Goal: Contribute content: Contribute content

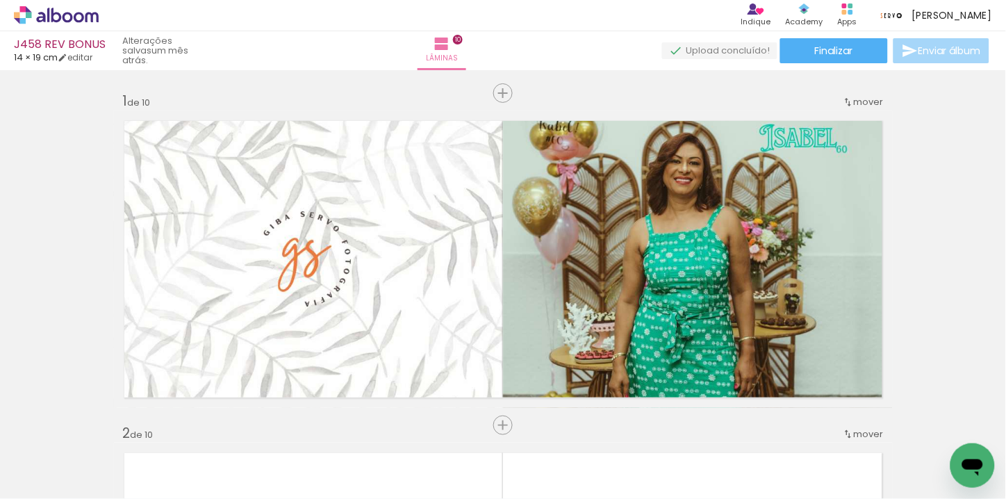
scroll to position [695, 0]
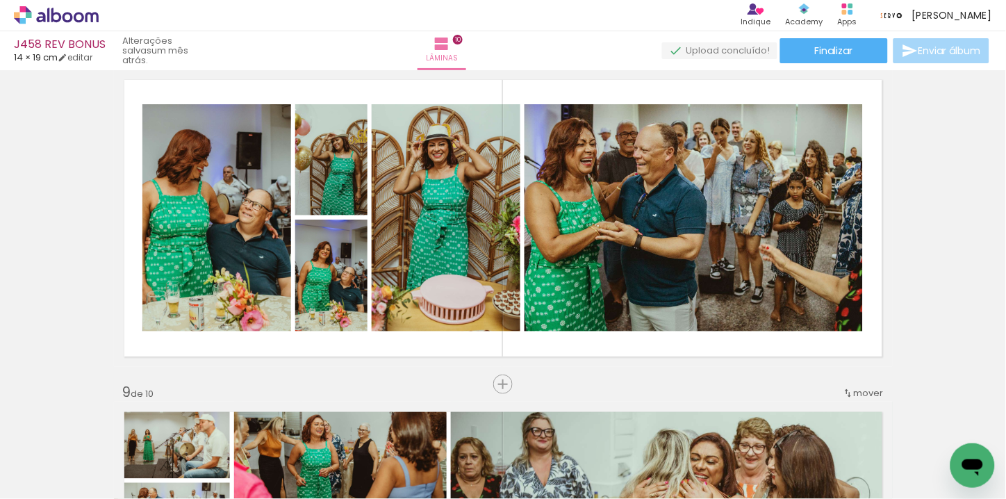
scroll to position [2392, 0]
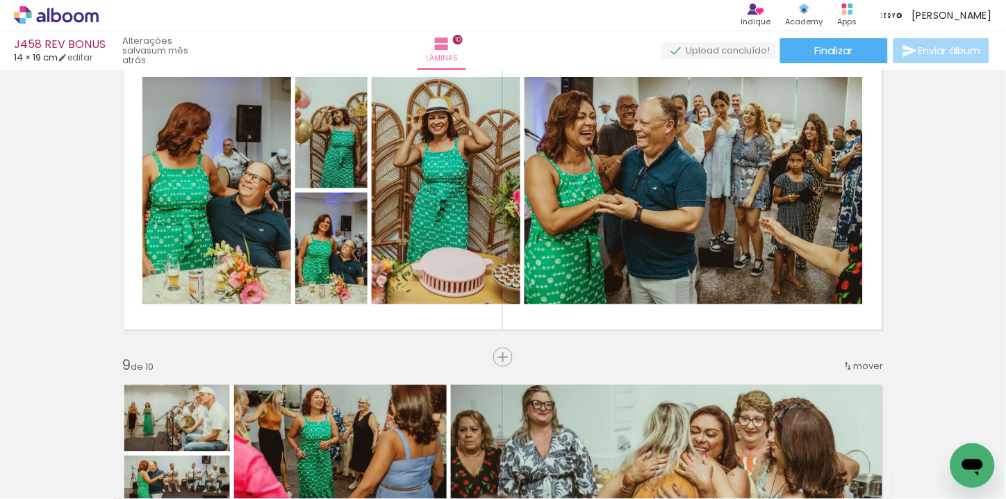
scroll to position [0, 4323]
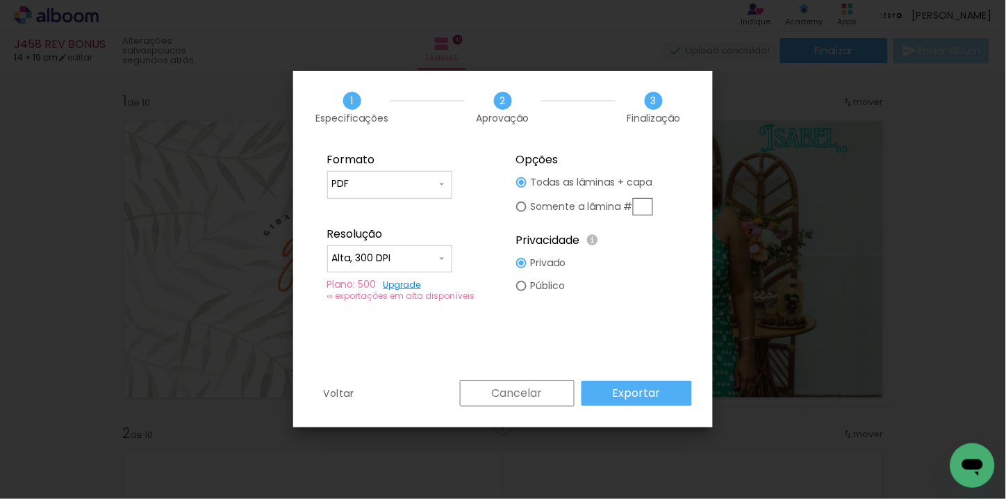
scroll to position [0, 4400]
click at [0, 0] on slot "Exportar" at bounding box center [0, 0] width 0 height 0
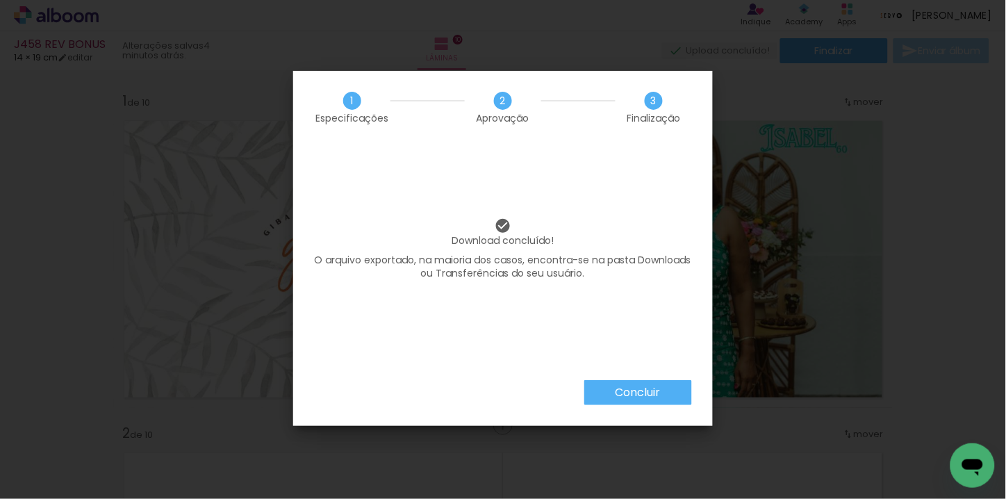
scroll to position [0, 4400]
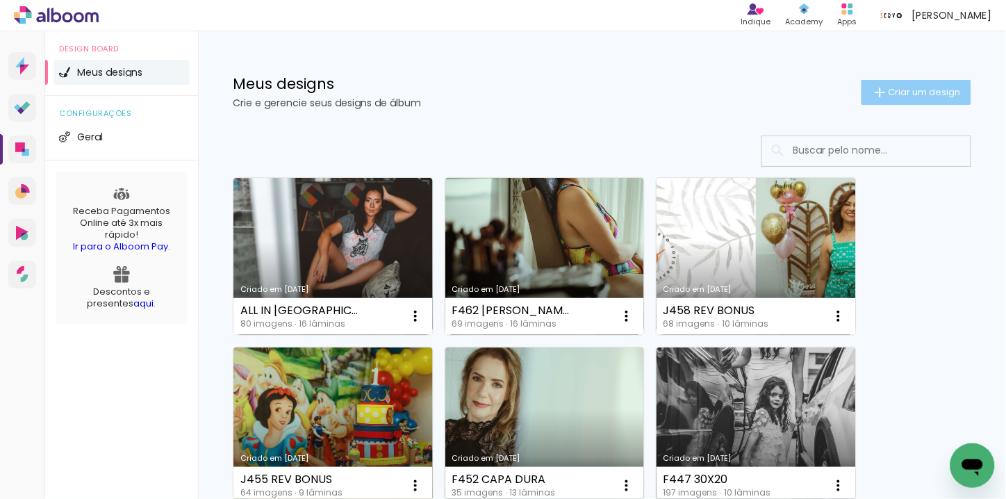
click at [893, 89] on span "Criar um design" at bounding box center [924, 92] width 72 height 9
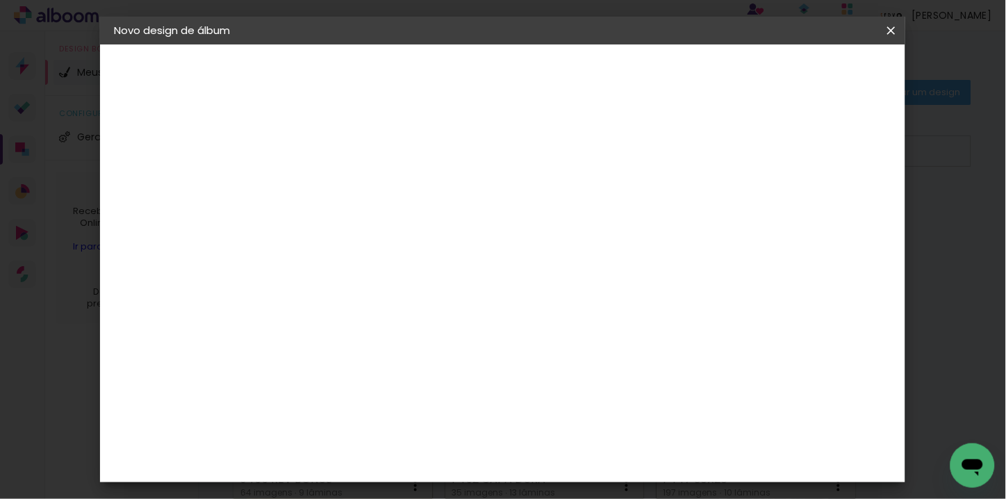
click at [341, 182] on input at bounding box center [341, 187] width 0 height 22
type input "J448 MAUMAU"
type paper-input "J448 MAUMAU"
click at [0, 0] on slot "Avançar" at bounding box center [0, 0] width 0 height 0
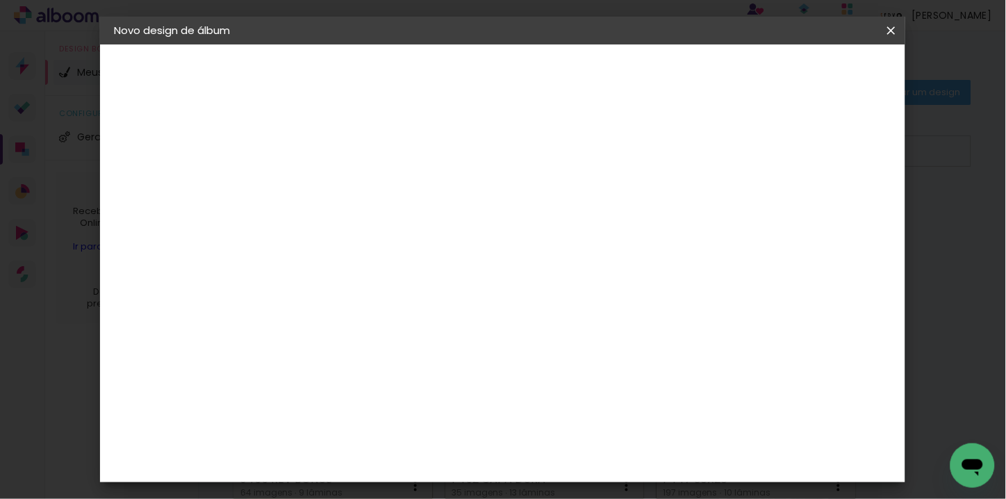
click at [447, 190] on input at bounding box center [376, 186] width 140 height 17
type input "GO"
type paper-input "GO"
click at [363, 325] on paper-item "Go image" at bounding box center [362, 317] width 122 height 36
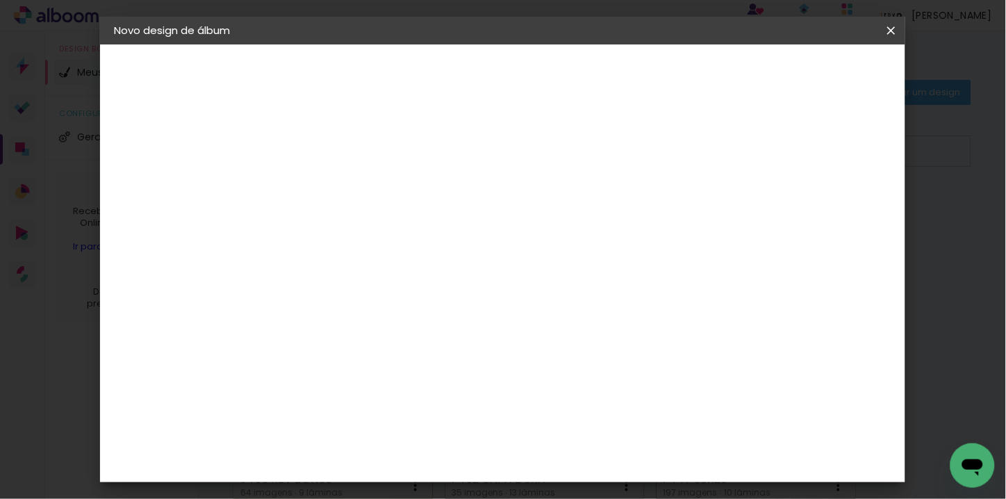
click at [0, 0] on slot "Avançar" at bounding box center [0, 0] width 0 height 0
click at [417, 225] on paper-input-container "Linha" at bounding box center [376, 242] width 81 height 35
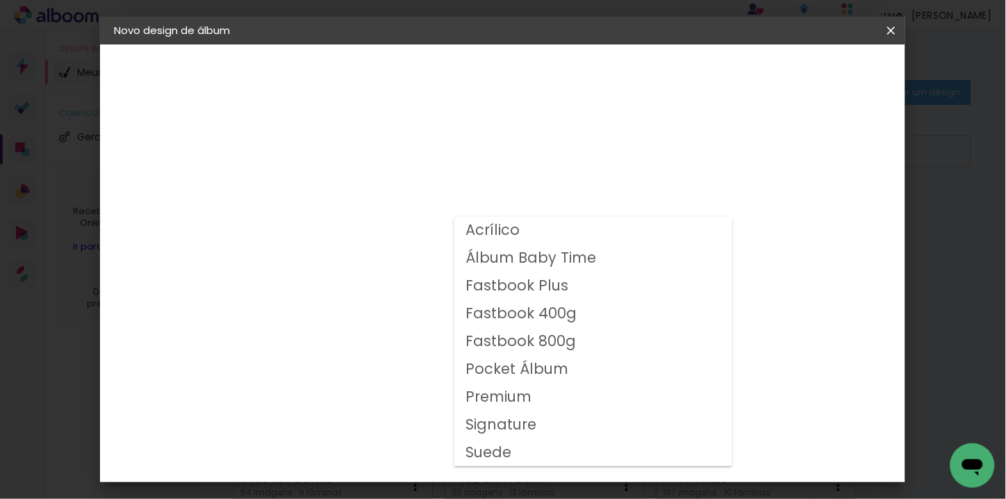
click at [0, 0] on slot "Fastbook 800g" at bounding box center [0, 0] width 0 height 0
type input "Fastbook 800g"
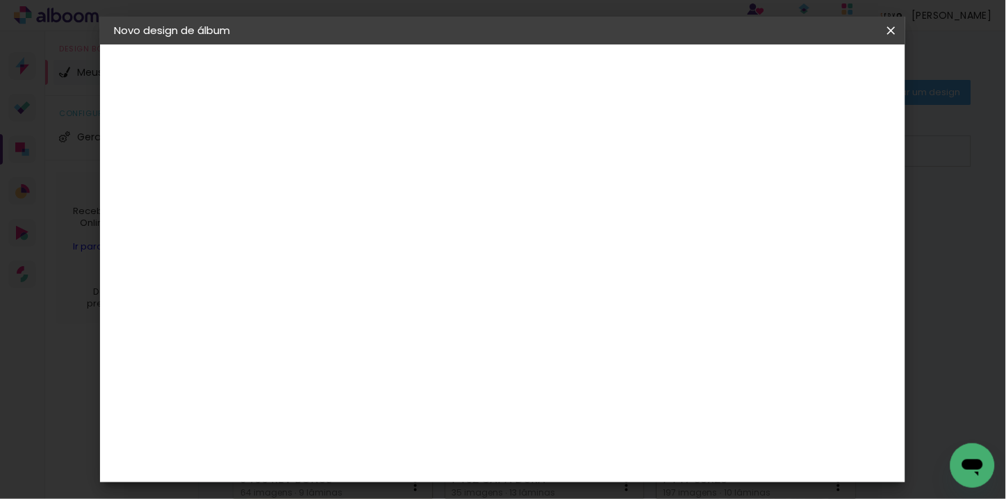
click at [435, 336] on span "20 × 15" at bounding box center [402, 340] width 65 height 37
click at [0, 0] on slot "Avançar" at bounding box center [0, 0] width 0 height 0
click at [724, 154] on div at bounding box center [718, 150] width 13 height 13
type paper-checkbox "on"
click at [803, 76] on span "Iniciar design" at bounding box center [771, 74] width 63 height 10
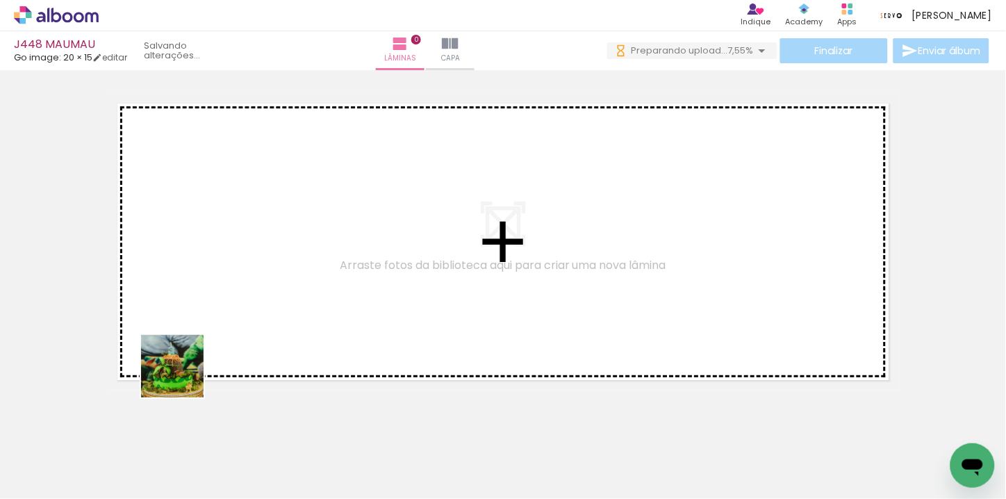
drag, startPoint x: 163, startPoint y: 410, endPoint x: 214, endPoint y: 436, distance: 57.8
click at [204, 342] on quentale-workspace at bounding box center [503, 249] width 1006 height 499
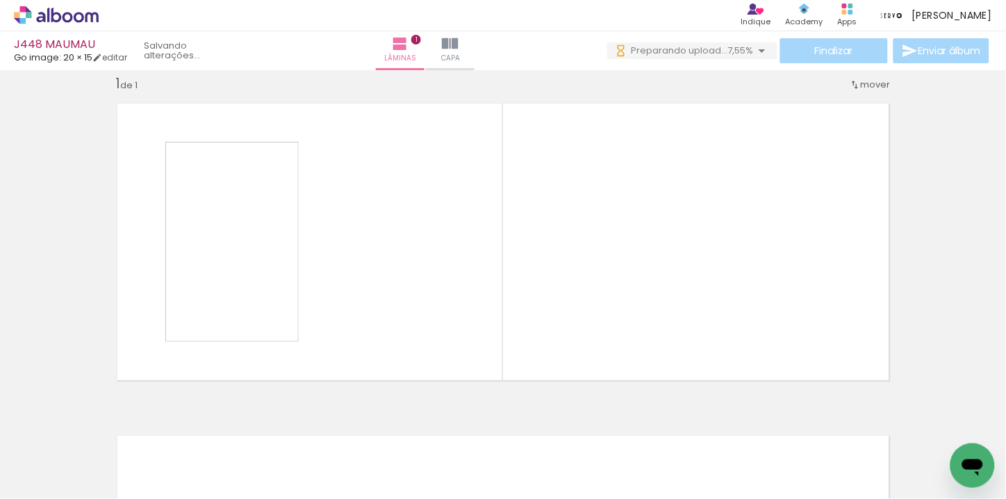
scroll to position [17, 0]
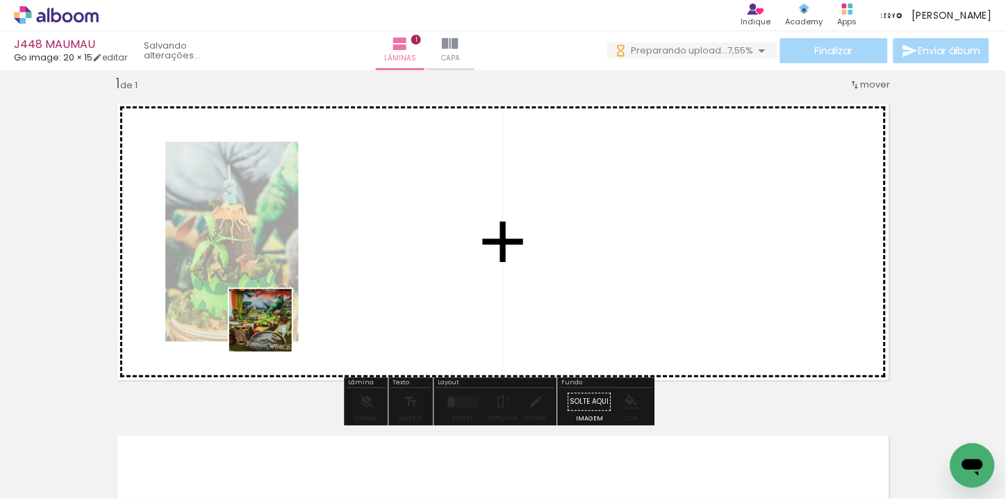
drag, startPoint x: 233, startPoint y: 393, endPoint x: 271, endPoint y: 330, distance: 73.5
click at [271, 330] on quentale-workspace at bounding box center [503, 249] width 1006 height 499
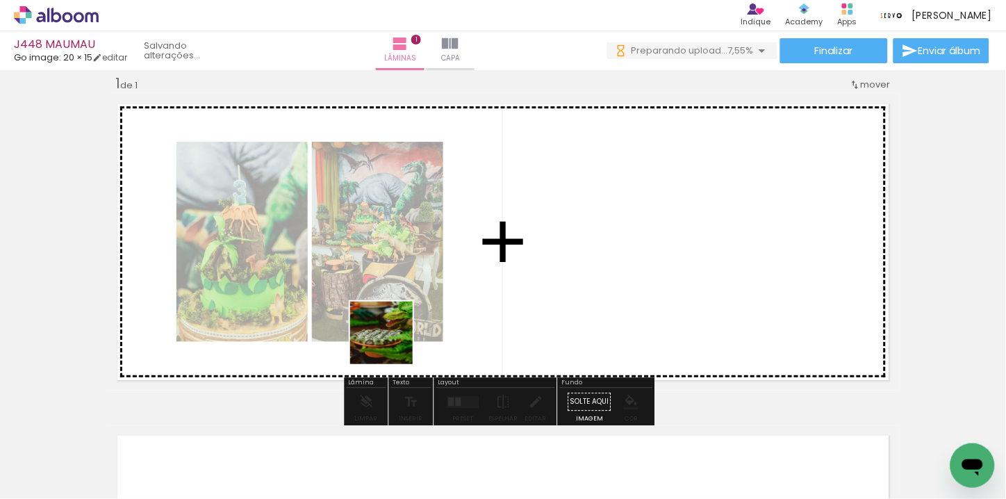
drag, startPoint x: 314, startPoint y: 445, endPoint x: 457, endPoint y: 301, distance: 203.3
click at [457, 301] on quentale-workspace at bounding box center [503, 249] width 1006 height 499
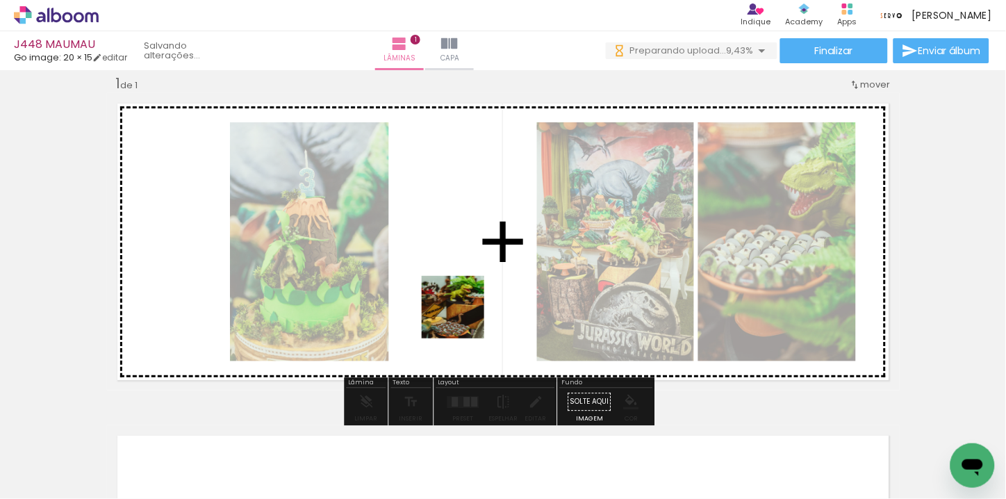
drag, startPoint x: 390, startPoint y: 450, endPoint x: 468, endPoint y: 309, distance: 161.4
click at [468, 309] on quentale-workspace at bounding box center [503, 249] width 1006 height 499
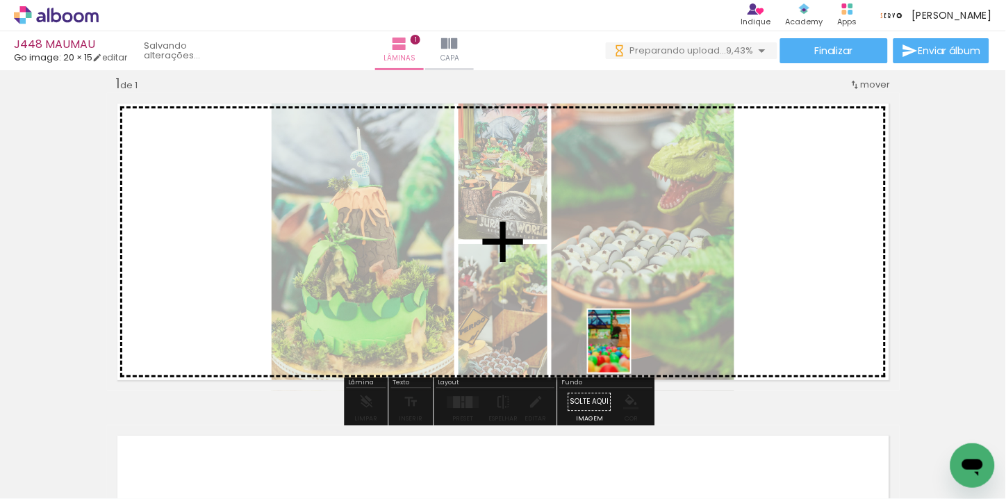
drag, startPoint x: 473, startPoint y: 468, endPoint x: 630, endPoint y: 351, distance: 195.6
click at [630, 351] on quentale-workspace at bounding box center [503, 249] width 1006 height 499
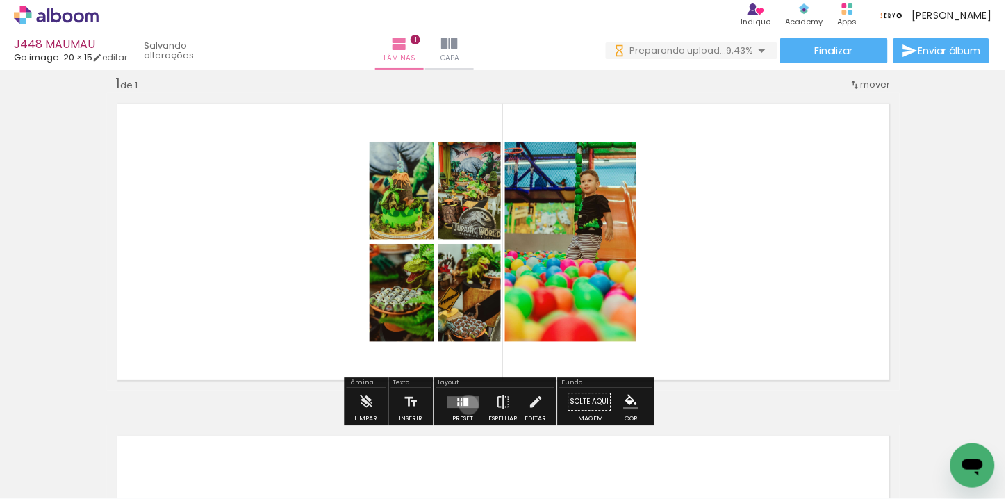
click at [465, 404] on quentale-layouter at bounding box center [463, 402] width 32 height 12
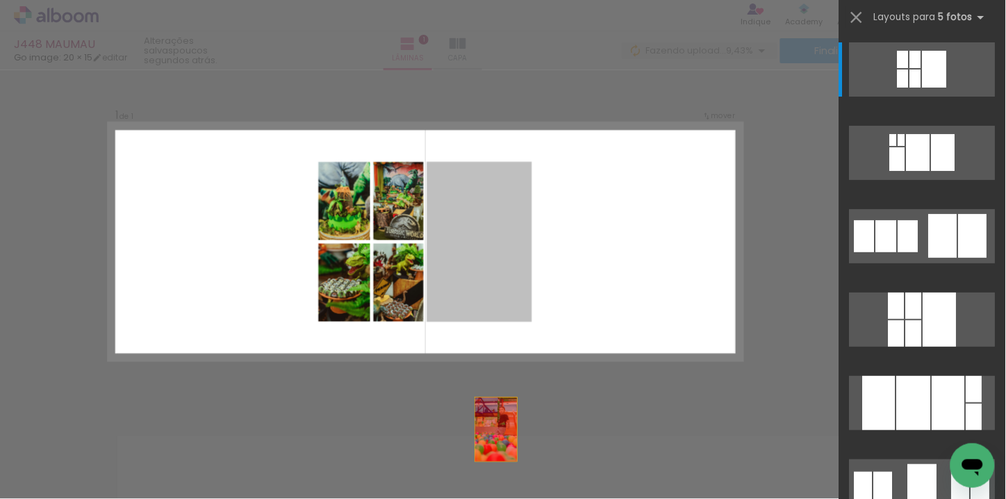
drag, startPoint x: 634, startPoint y: 297, endPoint x: 528, endPoint y: 488, distance: 218.6
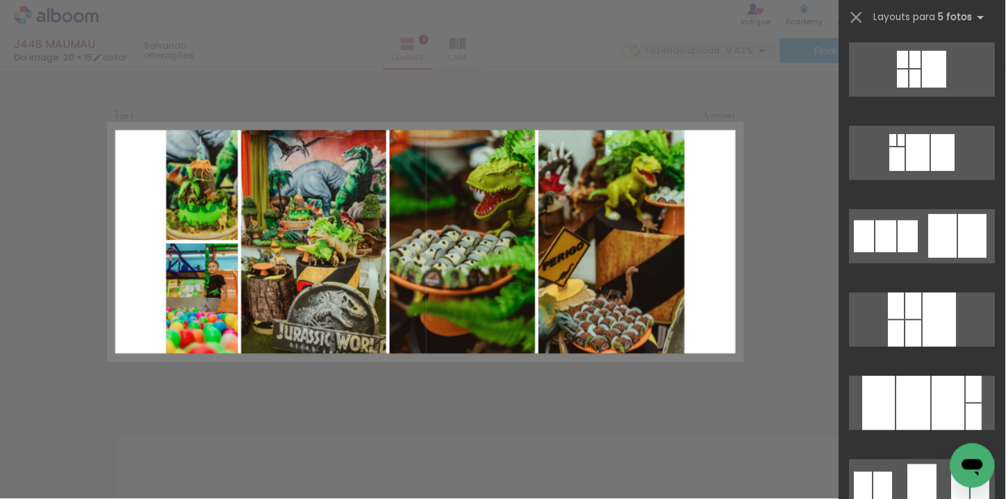
scroll to position [500, 0]
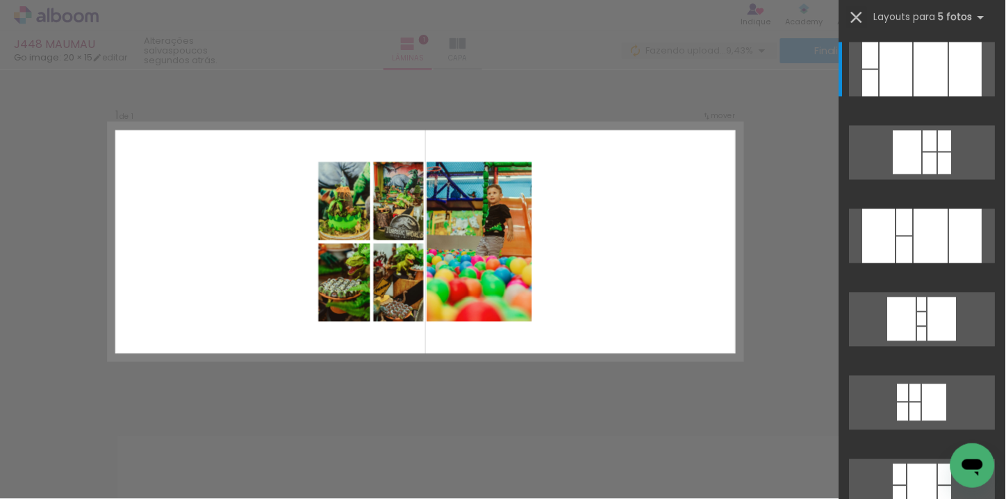
click at [855, 16] on iron-icon at bounding box center [856, 17] width 19 height 19
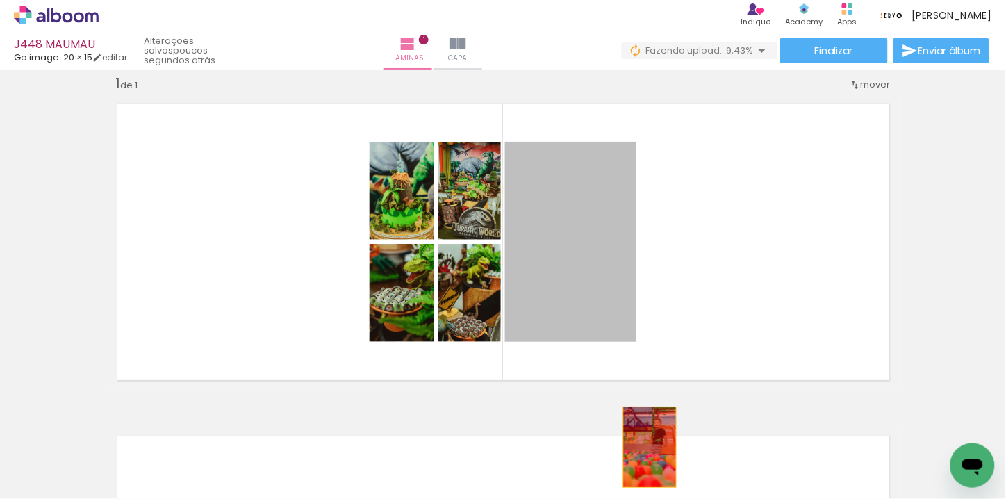
drag, startPoint x: 581, startPoint y: 211, endPoint x: 644, endPoint y: 451, distance: 248.5
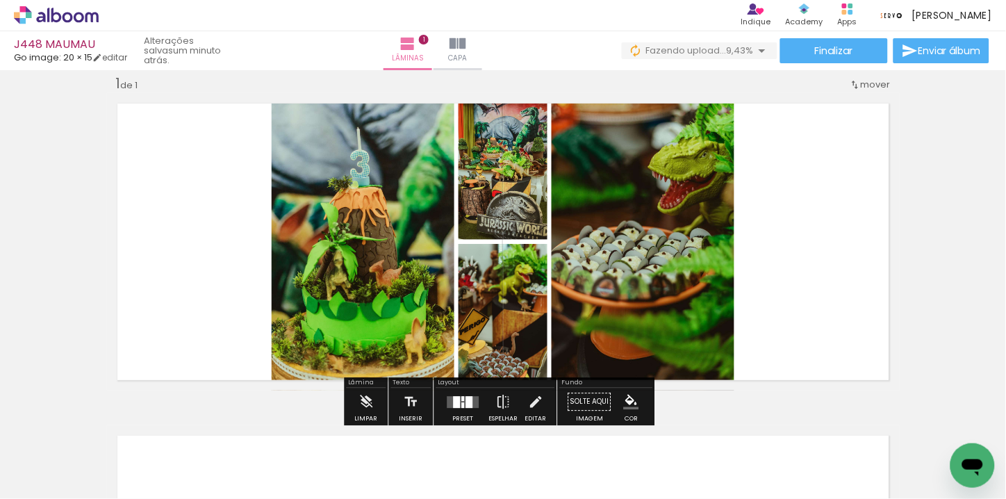
click at [462, 396] on div at bounding box center [463, 398] width 3 height 5
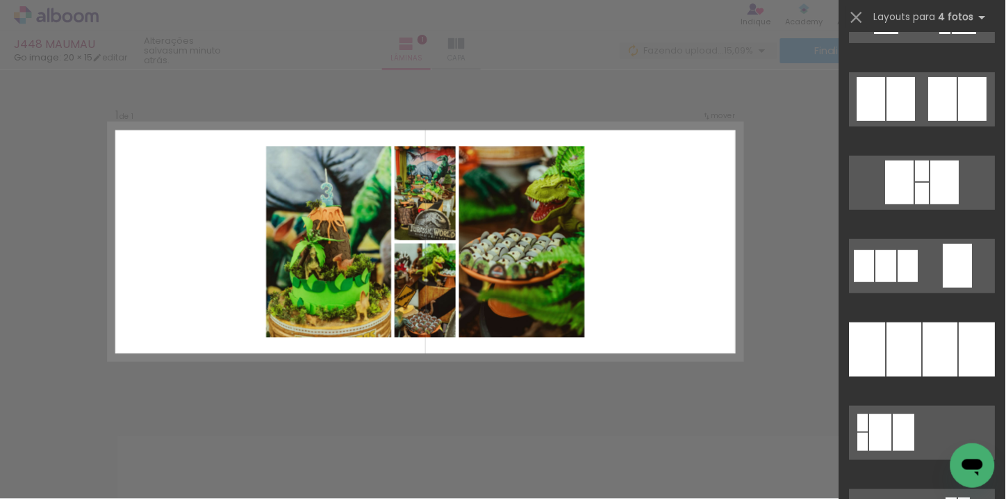
scroll to position [1311, 0]
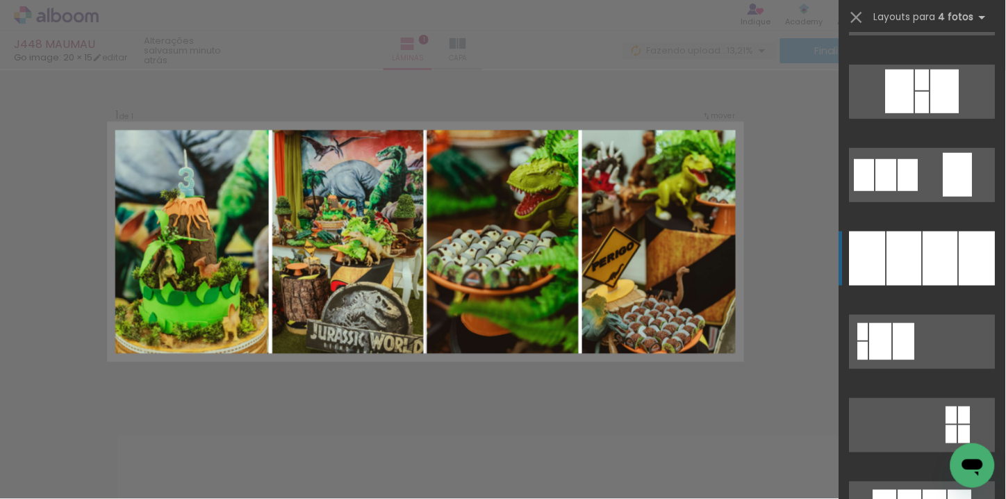
click at [959, 242] on div at bounding box center [977, 258] width 36 height 54
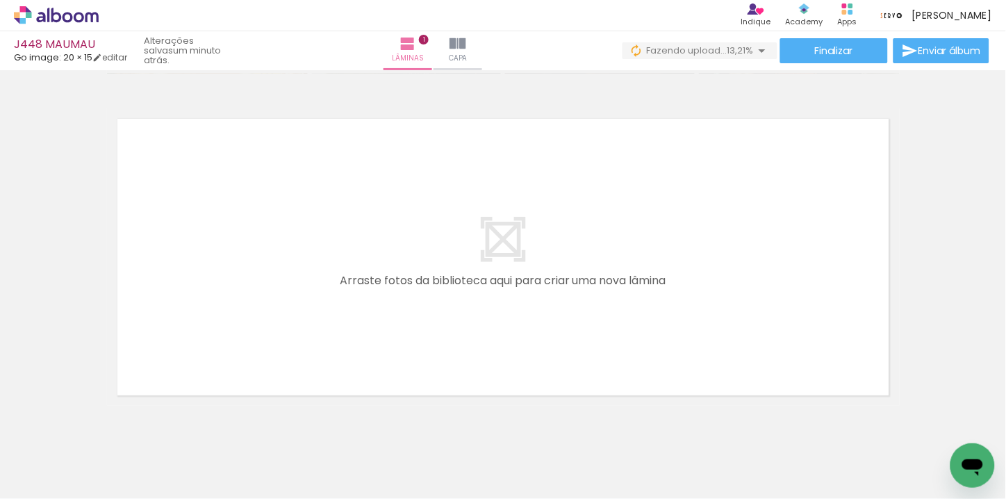
scroll to position [299, 0]
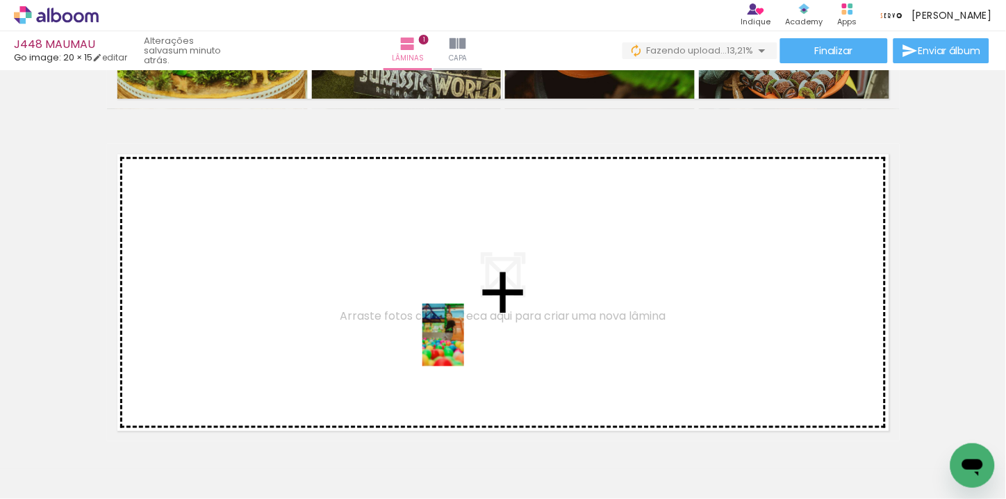
drag, startPoint x: 468, startPoint y: 460, endPoint x: 464, endPoint y: 345, distance: 114.7
click at [464, 345] on quentale-workspace at bounding box center [503, 249] width 1006 height 499
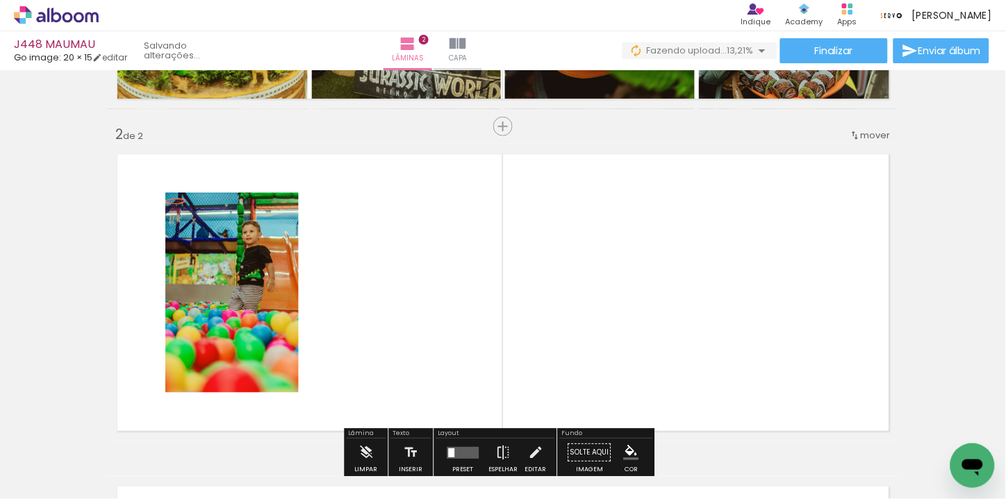
scroll to position [349, 0]
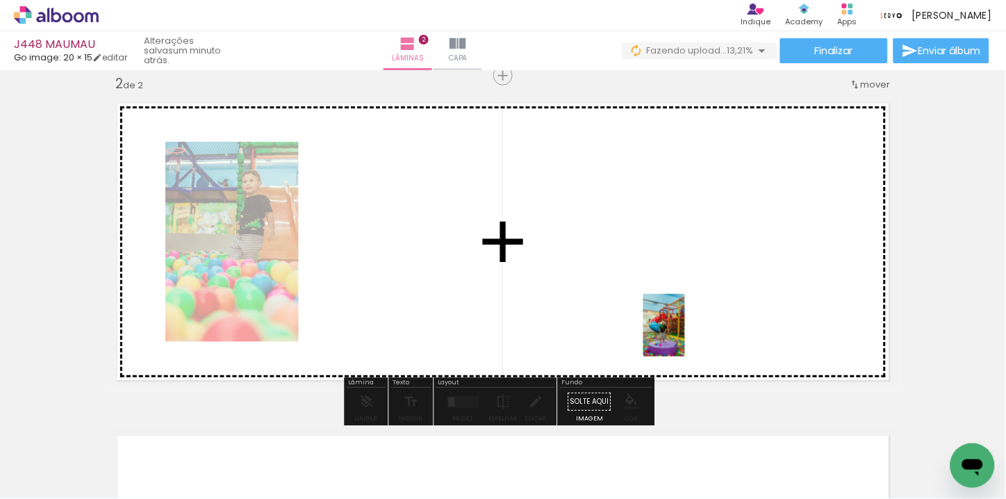
drag, startPoint x: 761, startPoint y: 449, endPoint x: 685, endPoint y: 335, distance: 137.1
click at [685, 335] on quentale-workspace at bounding box center [503, 249] width 1006 height 499
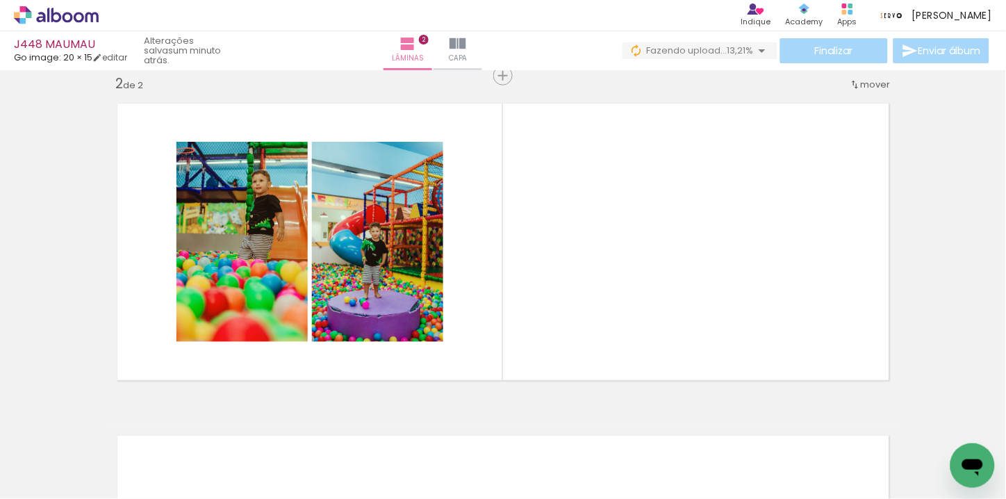
scroll to position [0, 490]
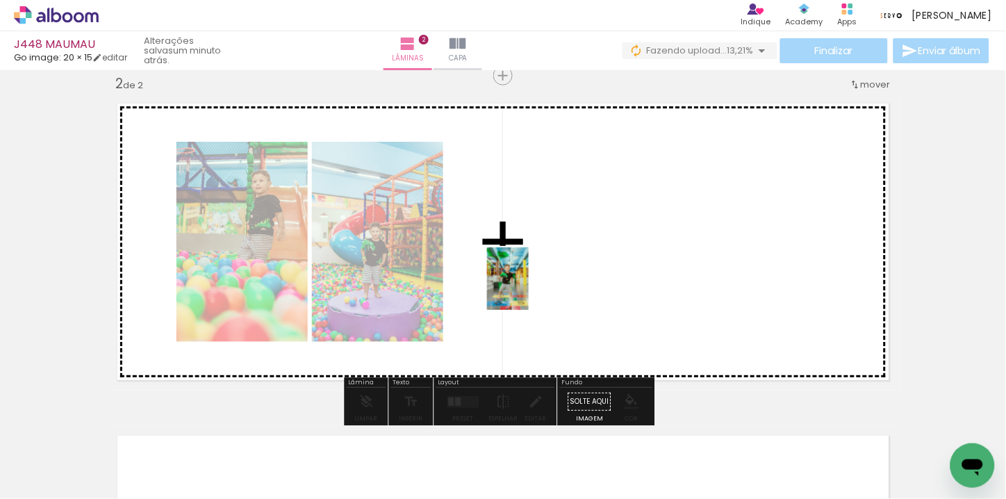
drag, startPoint x: 496, startPoint y: 453, endPoint x: 529, endPoint y: 288, distance: 167.8
click at [529, 288] on quentale-workspace at bounding box center [503, 249] width 1006 height 499
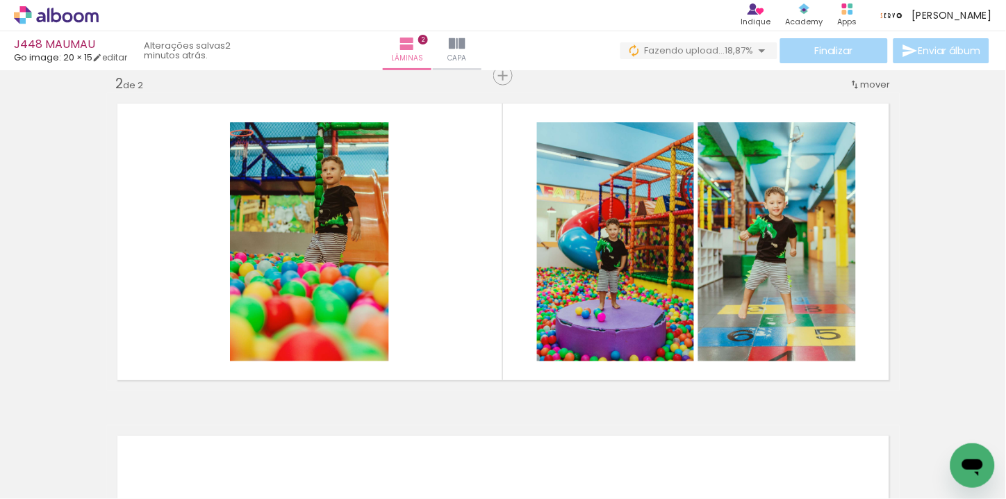
scroll to position [0, 901]
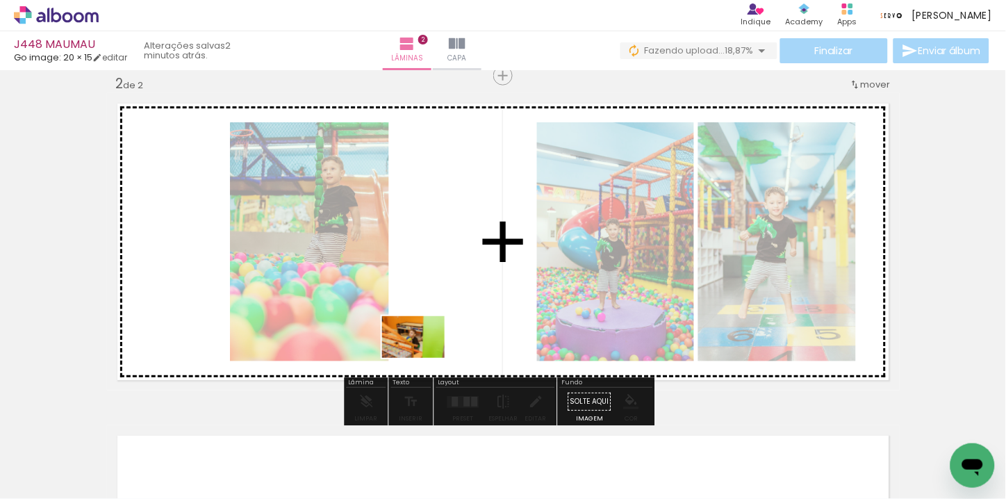
drag, startPoint x: 342, startPoint y: 464, endPoint x: 432, endPoint y: 353, distance: 142.7
click at [432, 353] on quentale-workspace at bounding box center [503, 249] width 1006 height 499
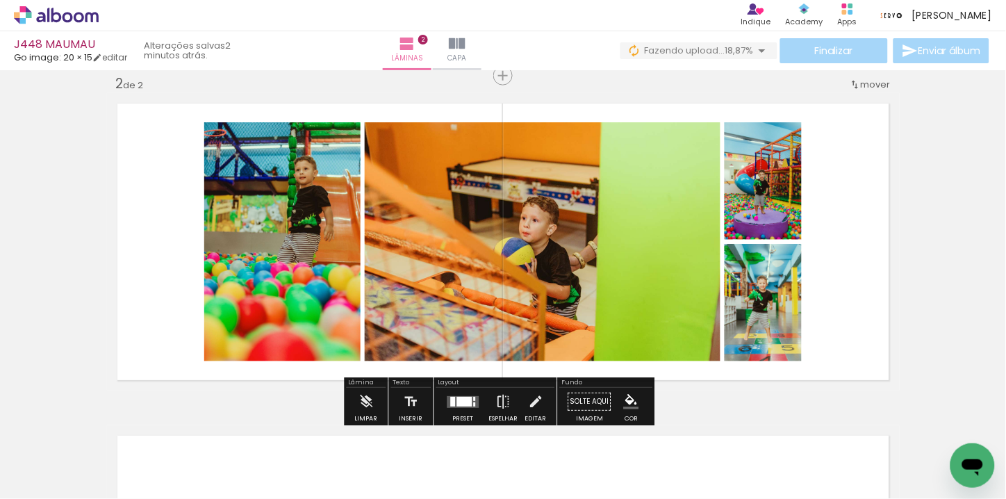
click at [481, 399] on div "Preset Espelhar Editar" at bounding box center [495, 405] width 119 height 35
click at [457, 403] on div at bounding box center [464, 402] width 15 height 10
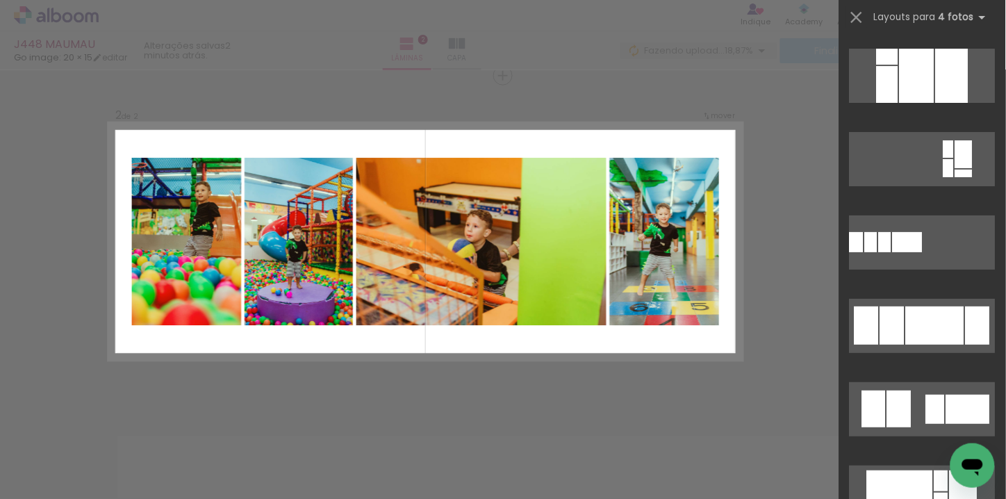
scroll to position [1080, 0]
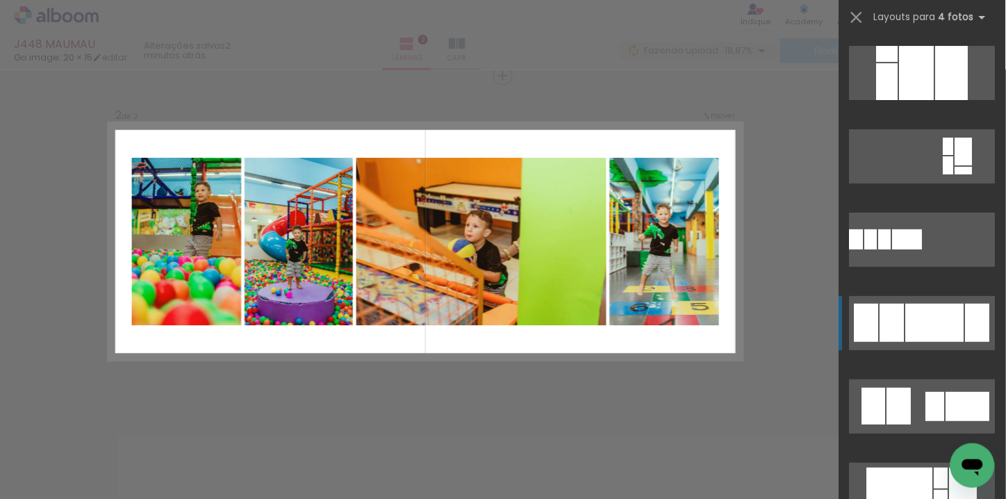
click at [933, 100] on div at bounding box center [916, 73] width 35 height 54
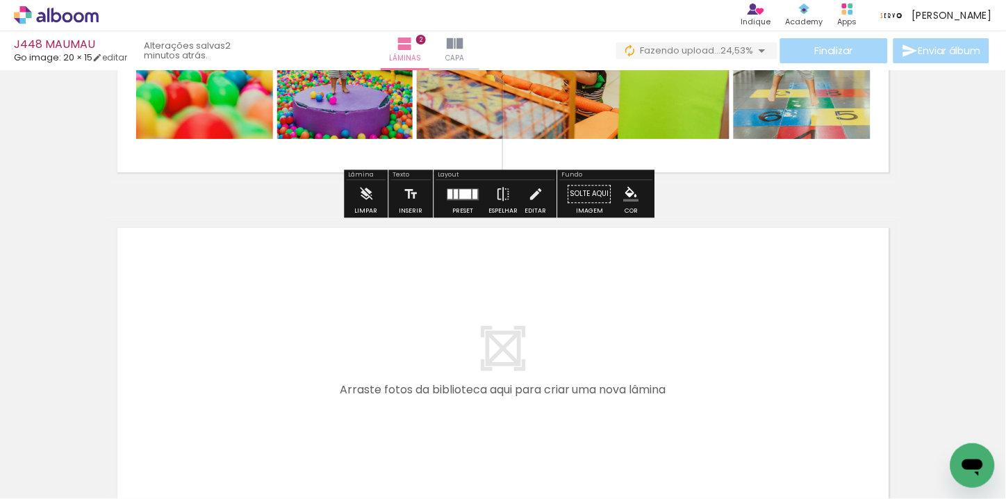
scroll to position [658, 0]
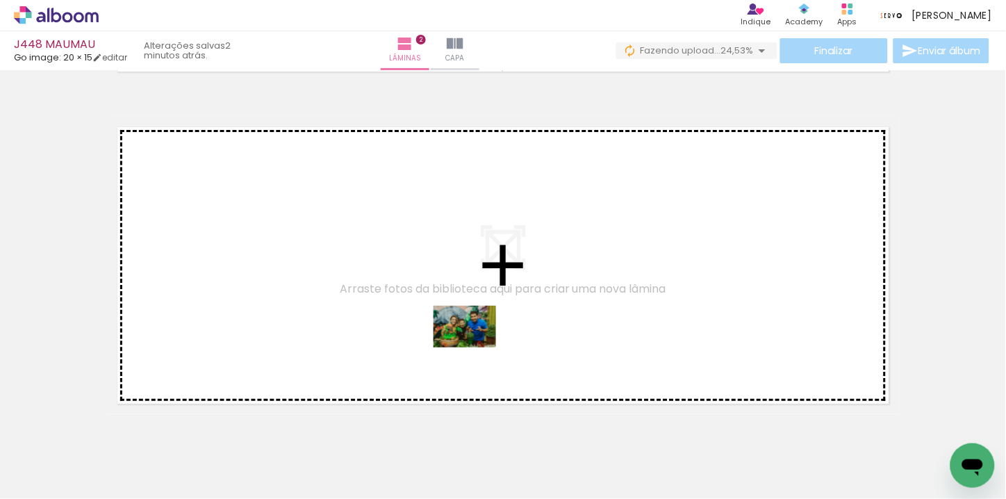
drag, startPoint x: 475, startPoint y: 439, endPoint x: 475, endPoint y: 347, distance: 91.7
click at [475, 347] on quentale-workspace at bounding box center [503, 249] width 1006 height 499
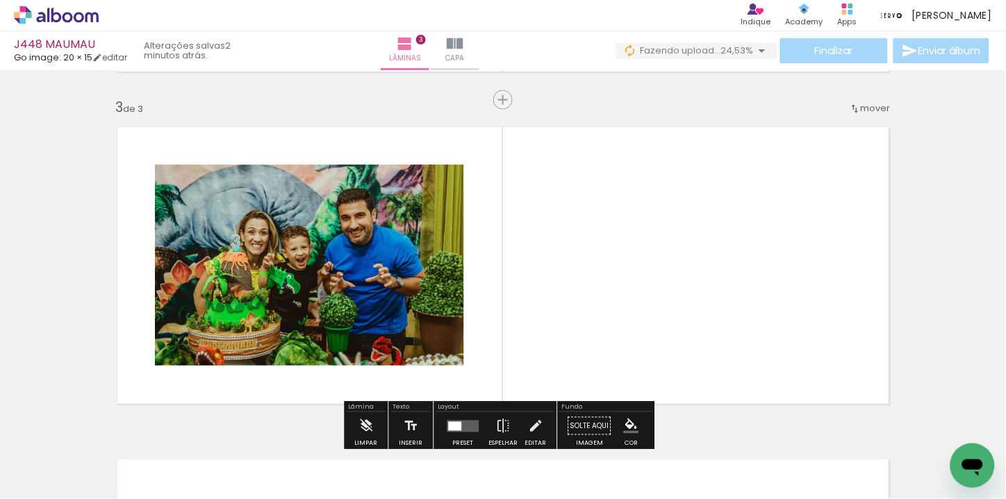
scroll to position [681, 0]
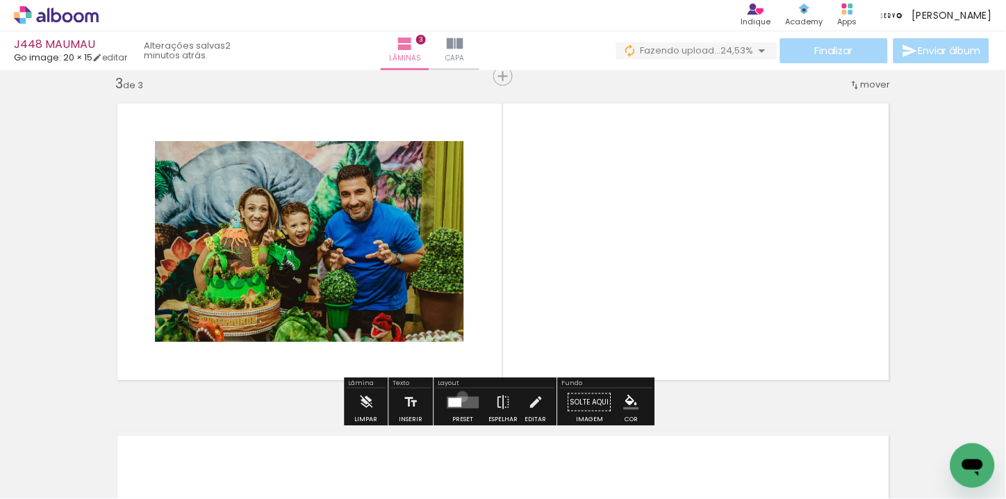
click at [459, 396] on quentale-layouter at bounding box center [463, 402] width 32 height 12
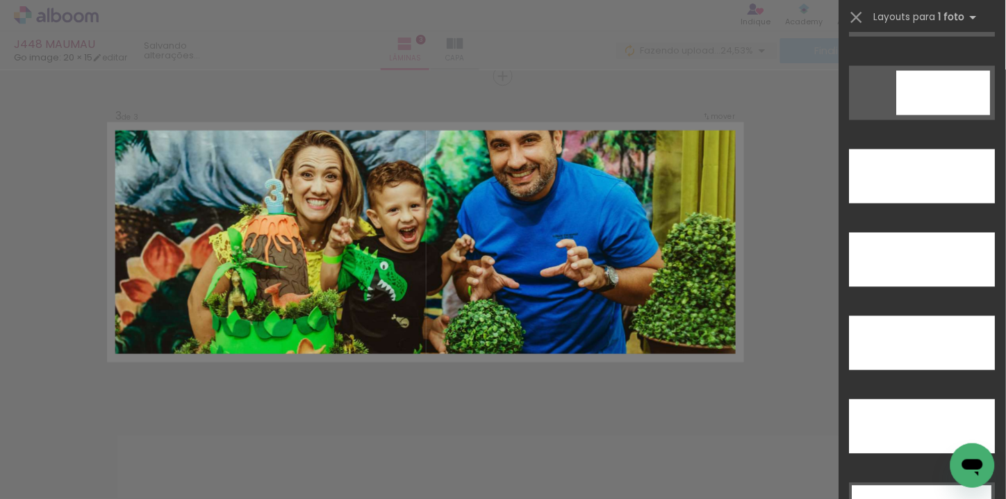
scroll to position [3935, 0]
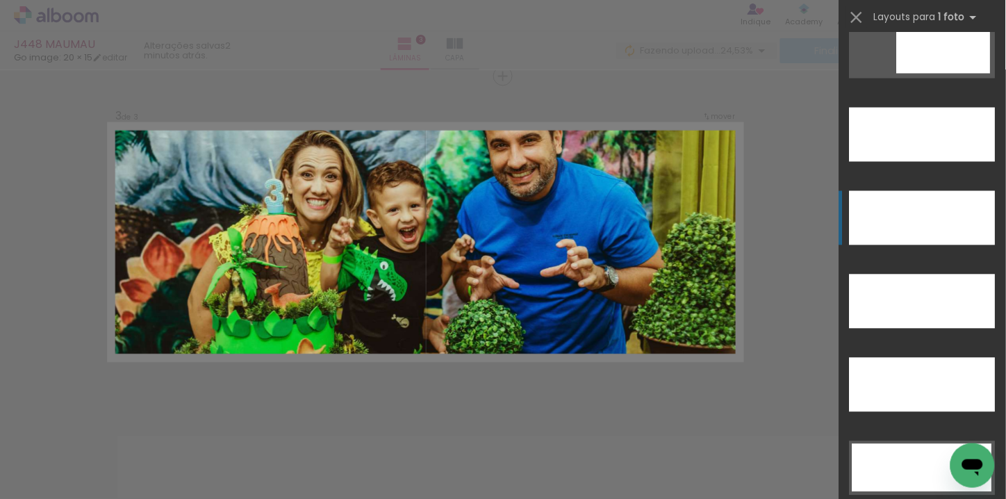
click at [940, 227] on div at bounding box center [922, 218] width 146 height 54
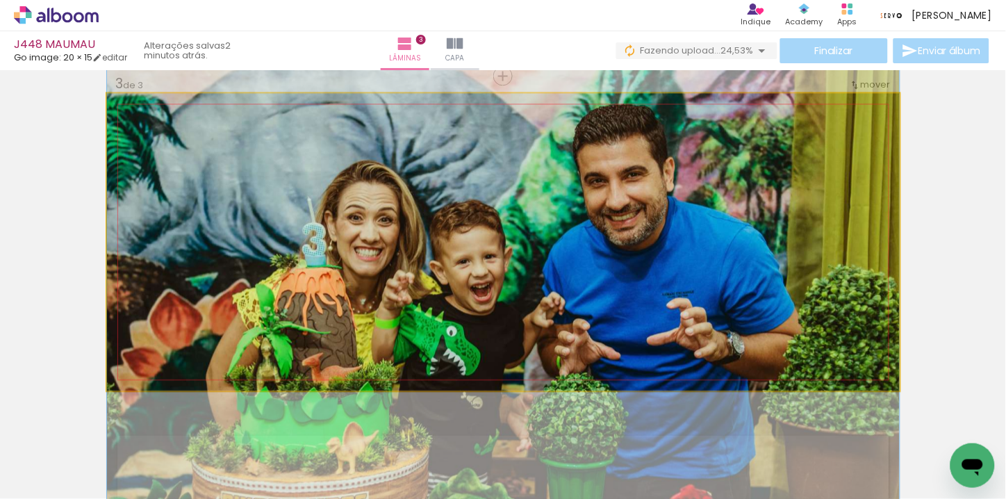
drag, startPoint x: 779, startPoint y: 244, endPoint x: 778, endPoint y: 304, distance: 59.7
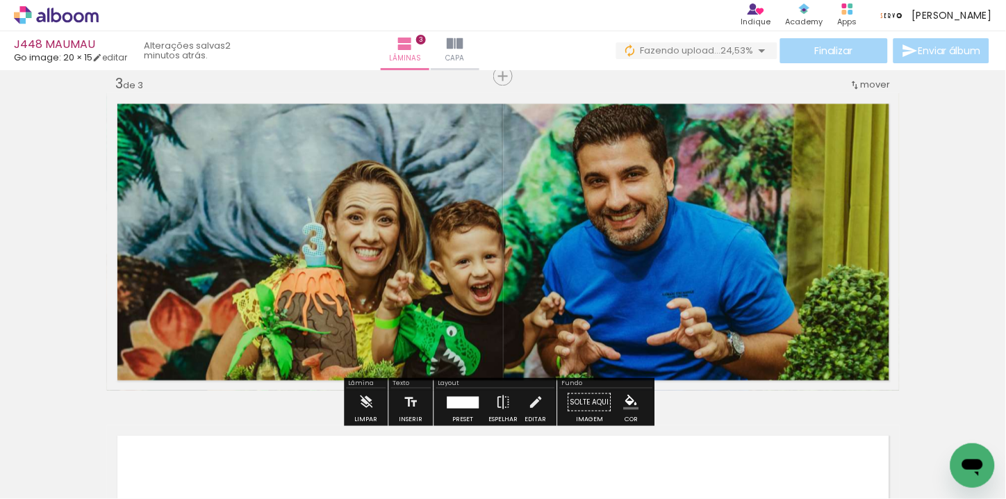
click at [71, 301] on div "Inserir lâmina 1 de 3 Inserir lâmina 2 de 3 Inserir lâmina 3 de 3" at bounding box center [503, 58] width 1006 height 1329
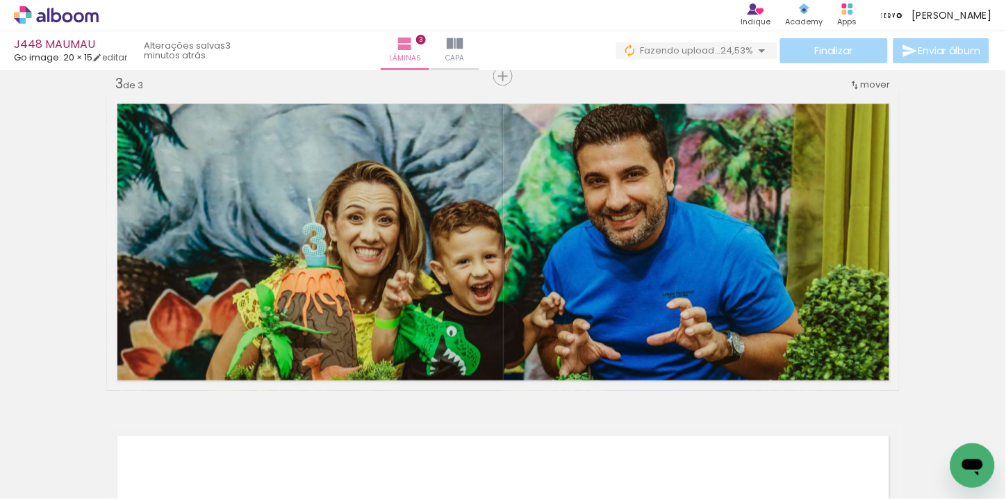
click at [11, 273] on div "Inserir lâmina 1 de 3 Inserir lâmina 2 de 3 Inserir lâmina 3 de 3" at bounding box center [503, 58] width 1006 height 1329
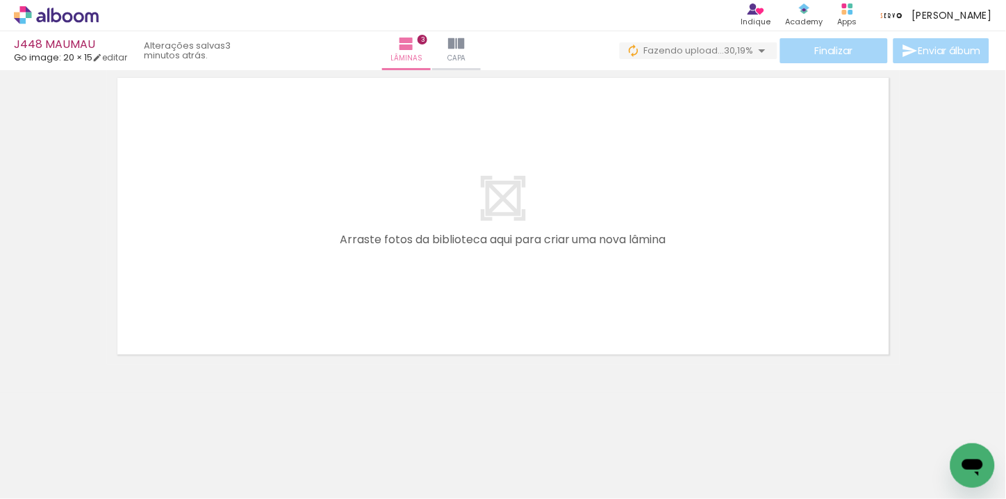
scroll to position [0, 1867]
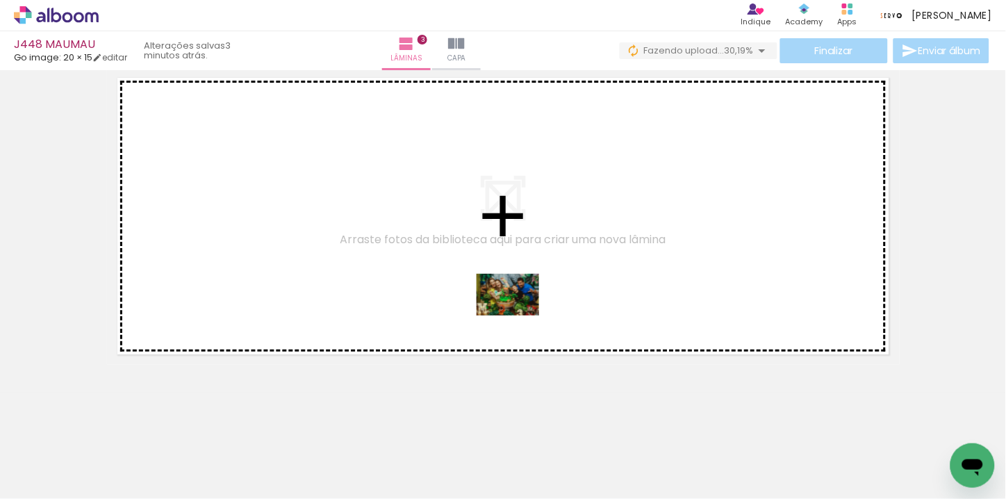
drag, startPoint x: 531, startPoint y: 460, endPoint x: 518, endPoint y: 315, distance: 145.1
click at [518, 315] on quentale-workspace at bounding box center [503, 249] width 1006 height 499
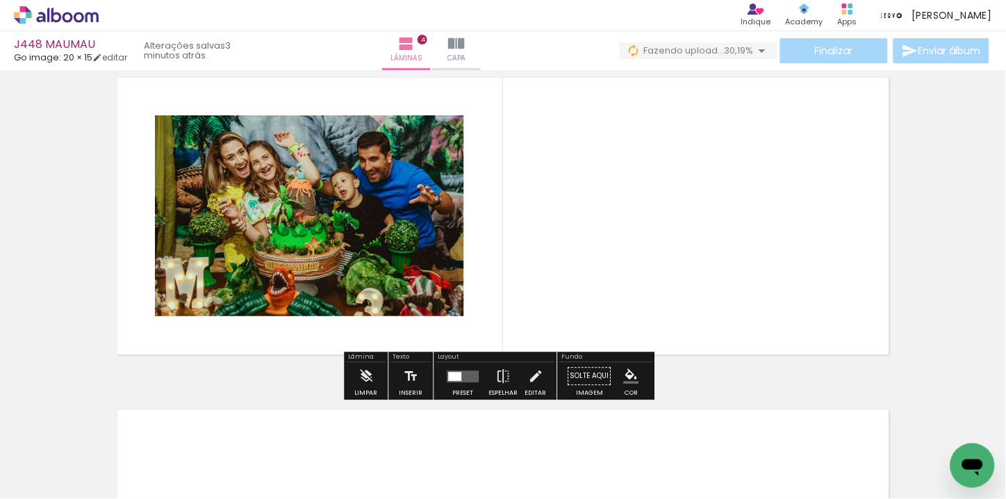
scroll to position [1014, 0]
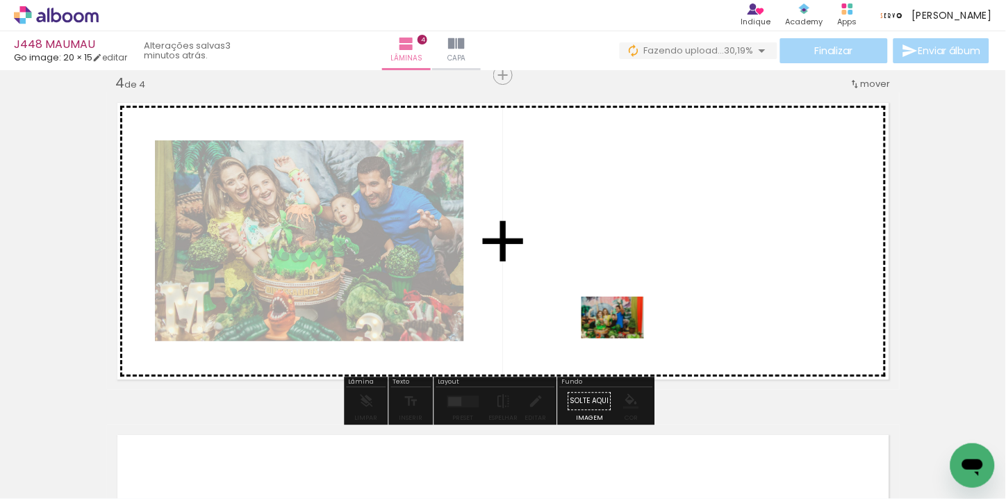
drag, startPoint x: 600, startPoint y: 447, endPoint x: 623, endPoint y: 338, distance: 110.7
click at [623, 338] on quentale-workspace at bounding box center [503, 249] width 1006 height 499
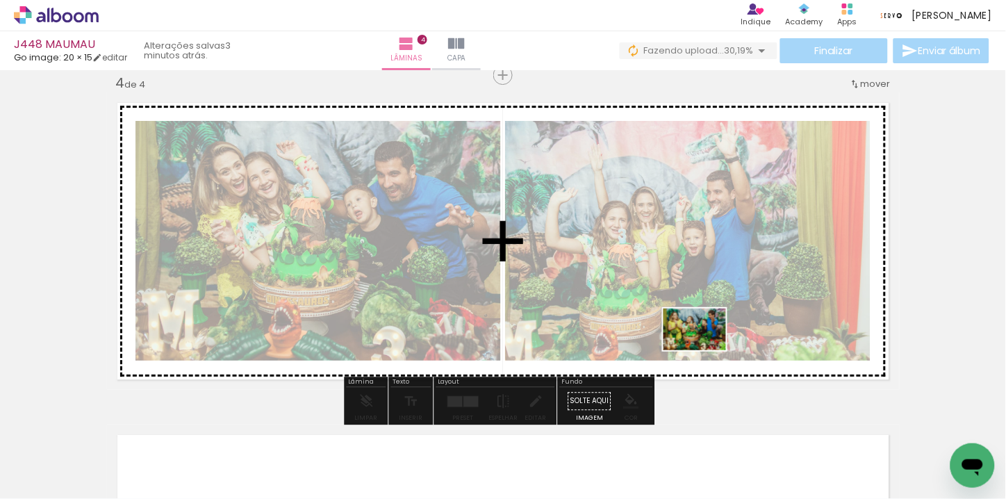
drag, startPoint x: 703, startPoint y: 456, endPoint x: 705, endPoint y: 349, distance: 106.3
click at [705, 349] on quentale-workspace at bounding box center [503, 249] width 1006 height 499
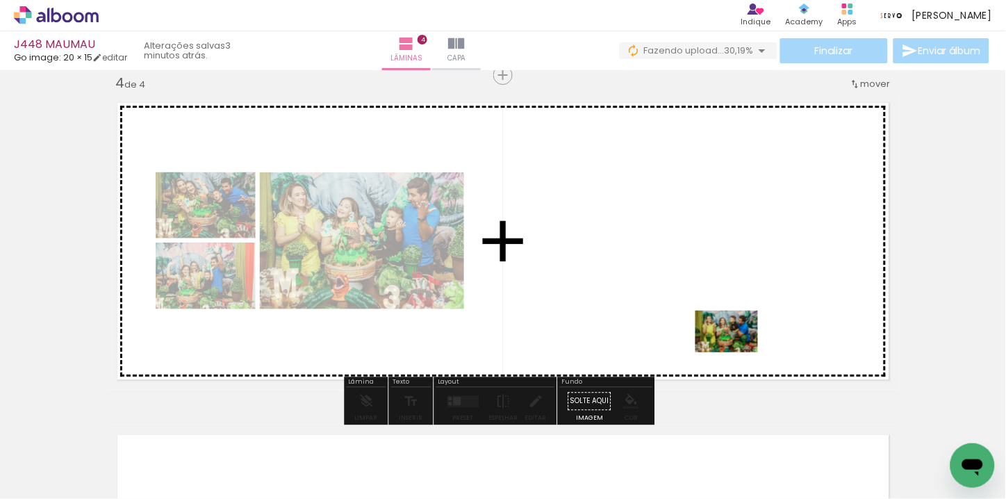
drag, startPoint x: 752, startPoint y: 457, endPoint x: 737, endPoint y: 351, distance: 106.7
click at [737, 351] on quentale-workspace at bounding box center [503, 249] width 1006 height 499
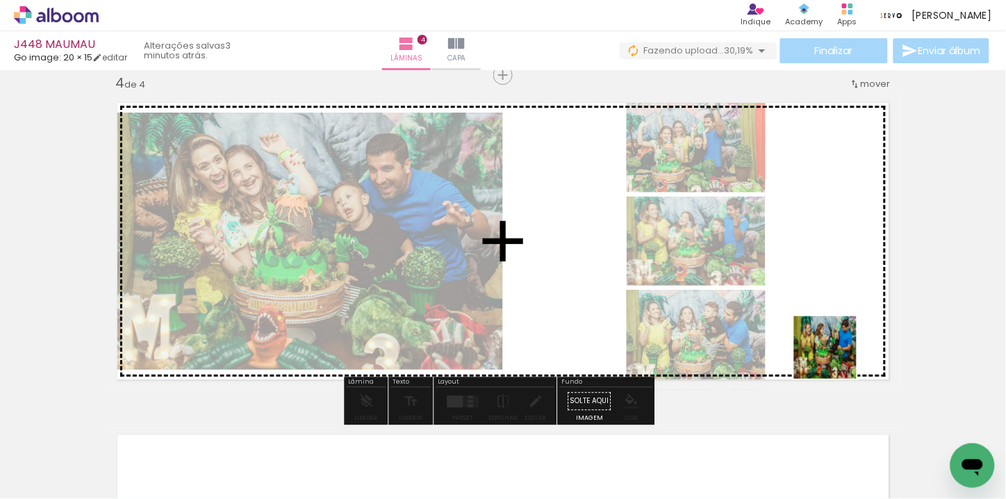
drag, startPoint x: 851, startPoint y: 454, endPoint x: 824, endPoint y: 302, distance: 154.4
click at [824, 302] on quentale-workspace at bounding box center [503, 249] width 1006 height 499
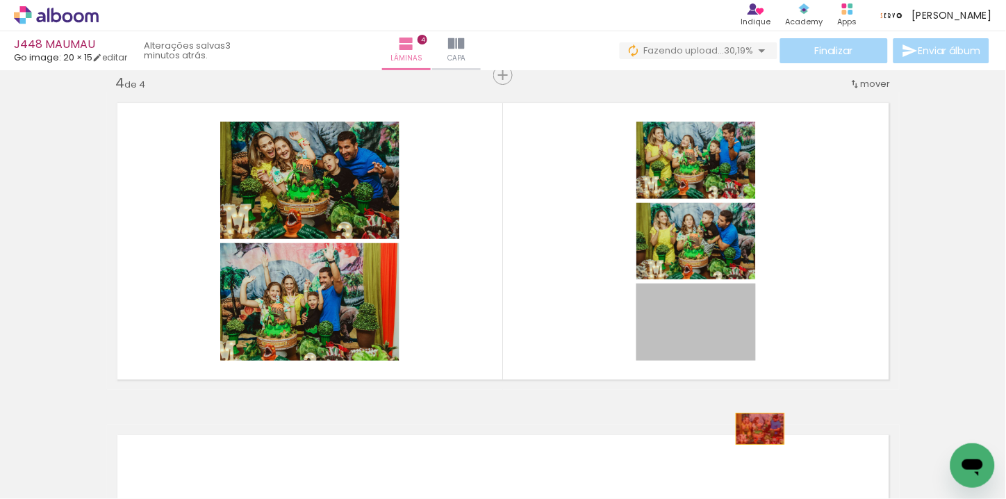
drag, startPoint x: 738, startPoint y: 303, endPoint x: 754, endPoint y: 429, distance: 126.7
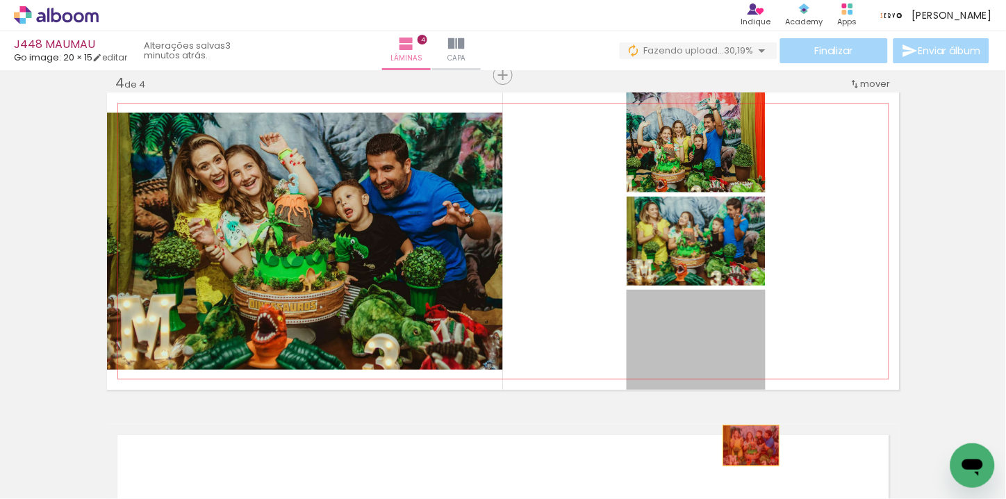
drag, startPoint x: 724, startPoint y: 324, endPoint x: 745, endPoint y: 445, distance: 122.6
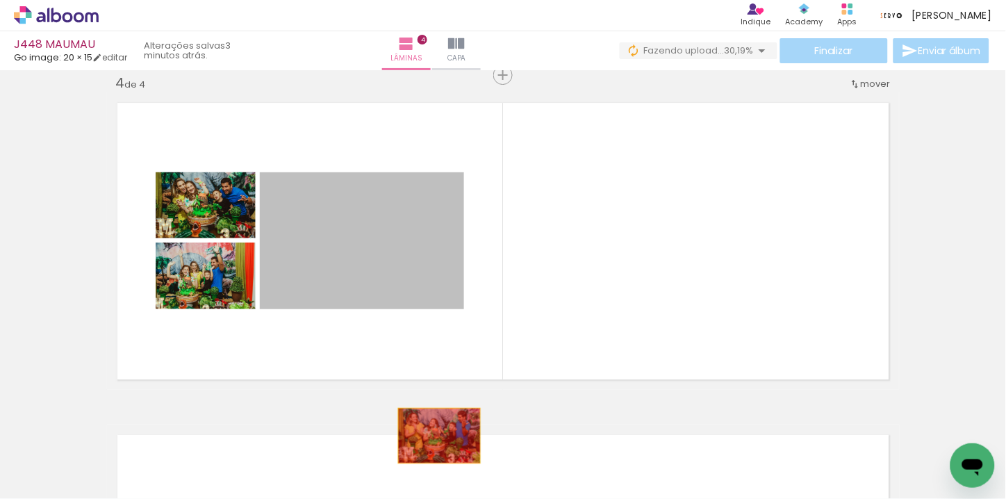
drag, startPoint x: 380, startPoint y: 269, endPoint x: 435, endPoint y: 441, distance: 180.8
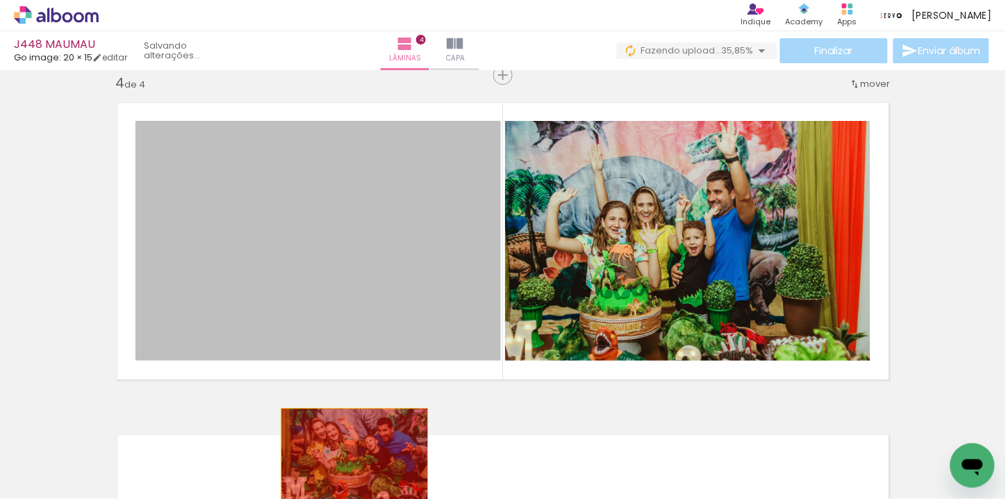
drag, startPoint x: 319, startPoint y: 330, endPoint x: 349, endPoint y: 456, distance: 129.7
click at [349, 456] on quentale-workspace at bounding box center [503, 249] width 1006 height 499
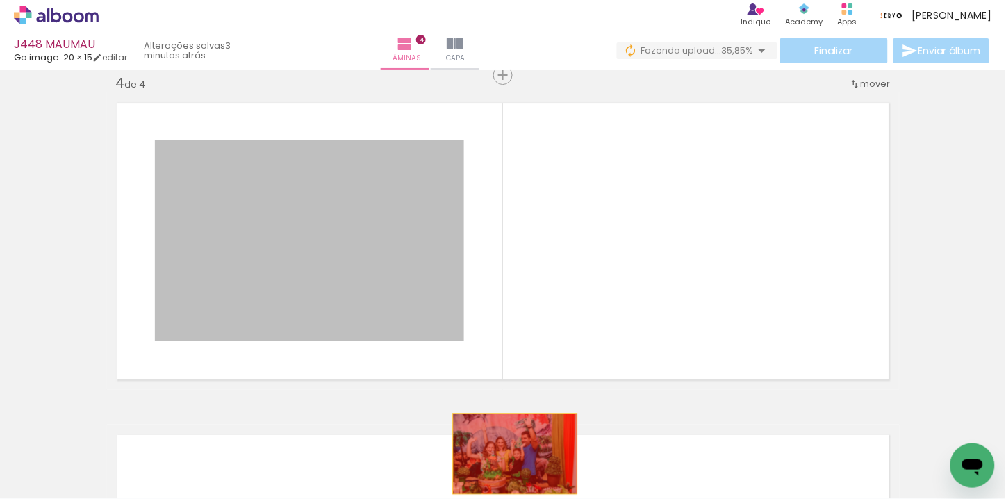
drag, startPoint x: 401, startPoint y: 293, endPoint x: 509, endPoint y: 454, distance: 193.8
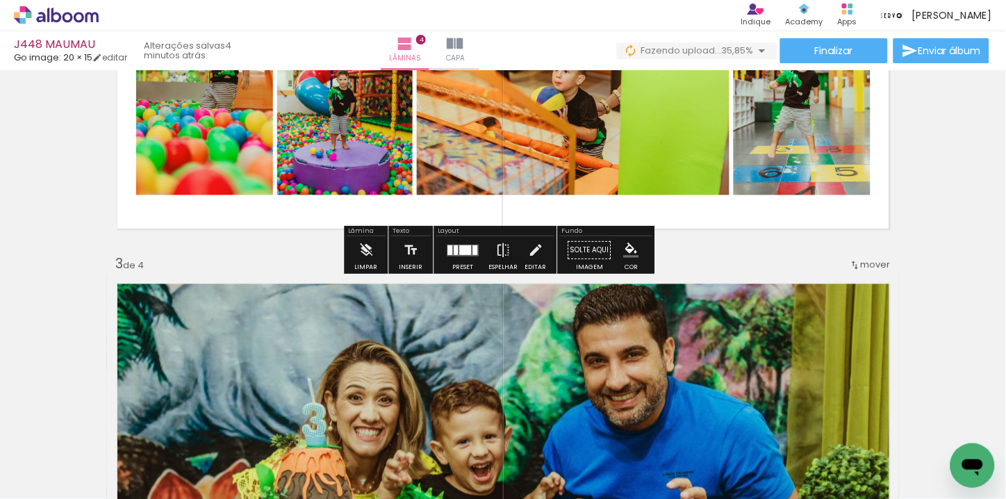
scroll to position [540, 0]
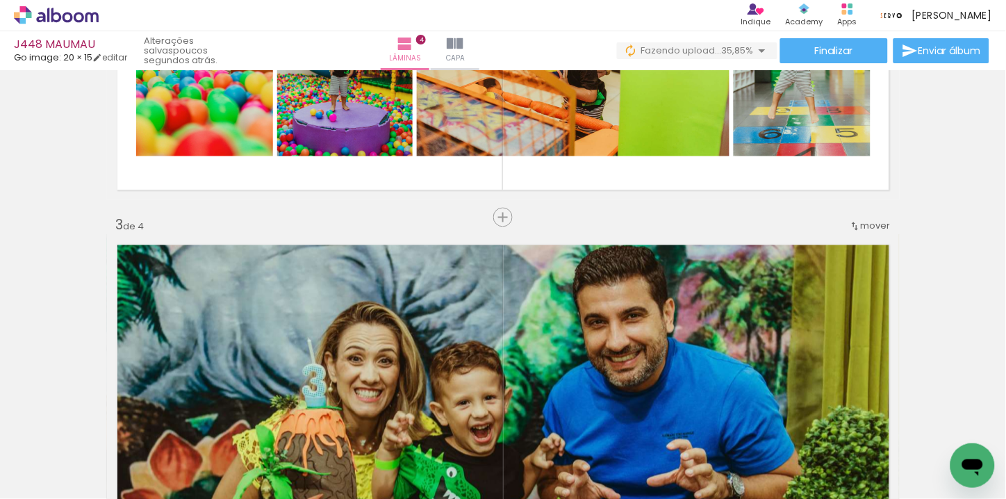
click at [861, 227] on span "mover" at bounding box center [876, 225] width 30 height 13
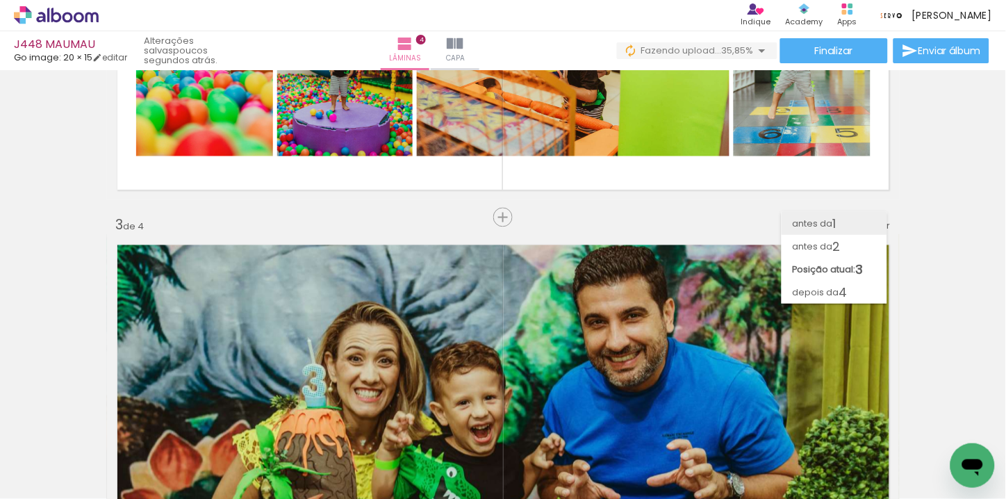
click at [853, 227] on paper-item "antes da 1" at bounding box center [834, 223] width 106 height 23
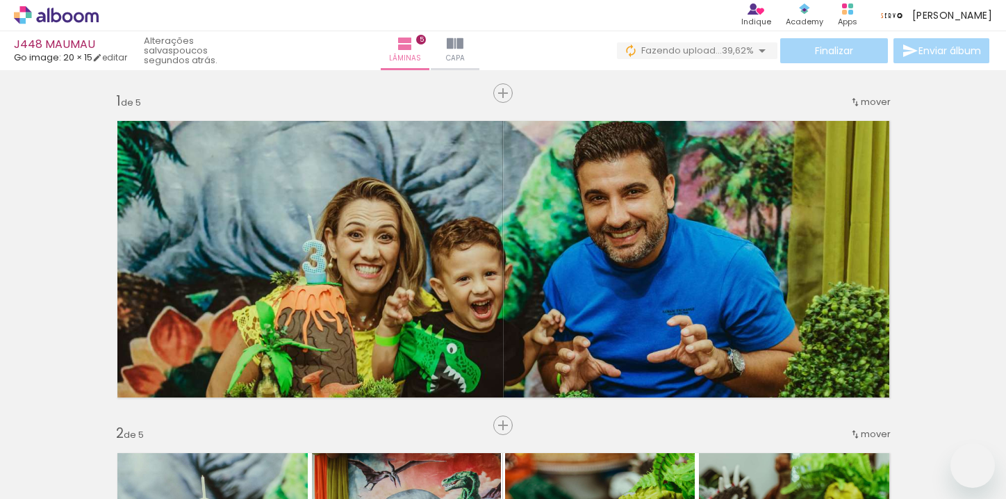
click at [589, 364] on quentale-workspace at bounding box center [503, 249] width 1006 height 499
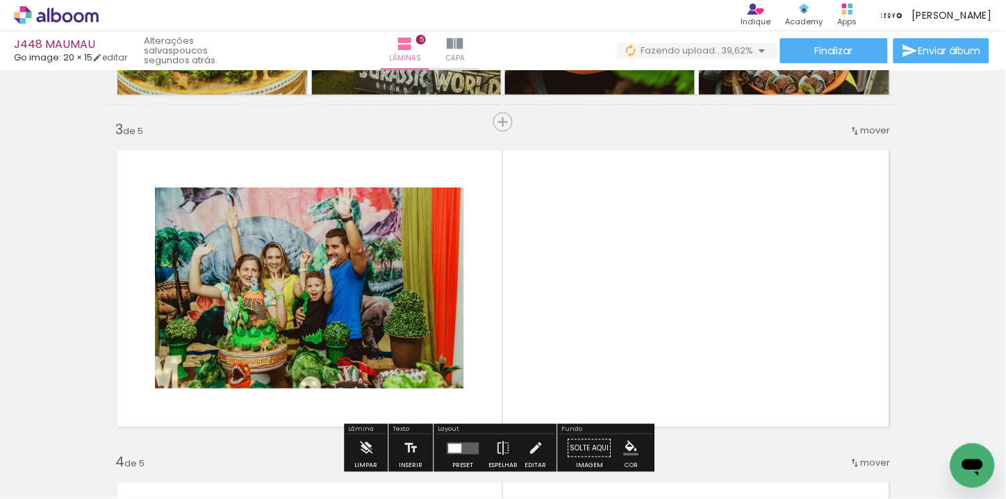
scroll to position [0, 1867]
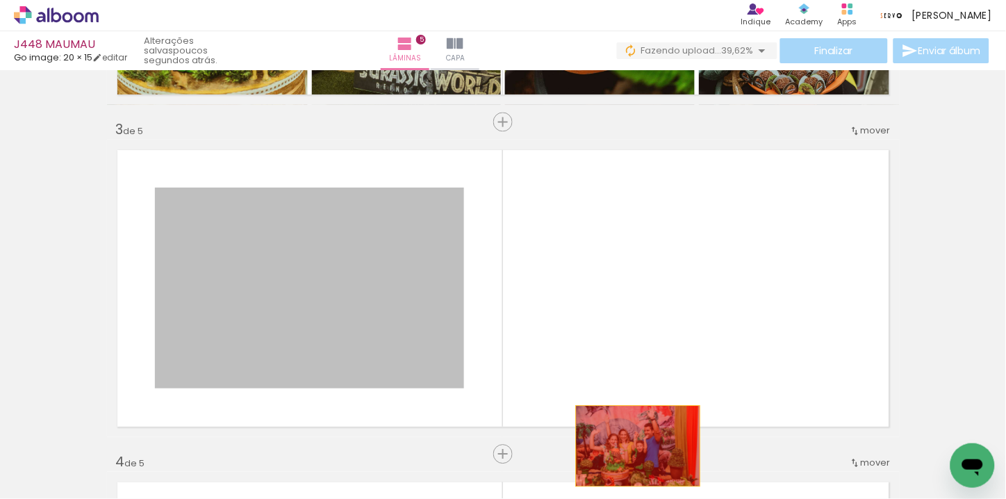
drag, startPoint x: 415, startPoint y: 356, endPoint x: 632, endPoint y: 446, distance: 234.7
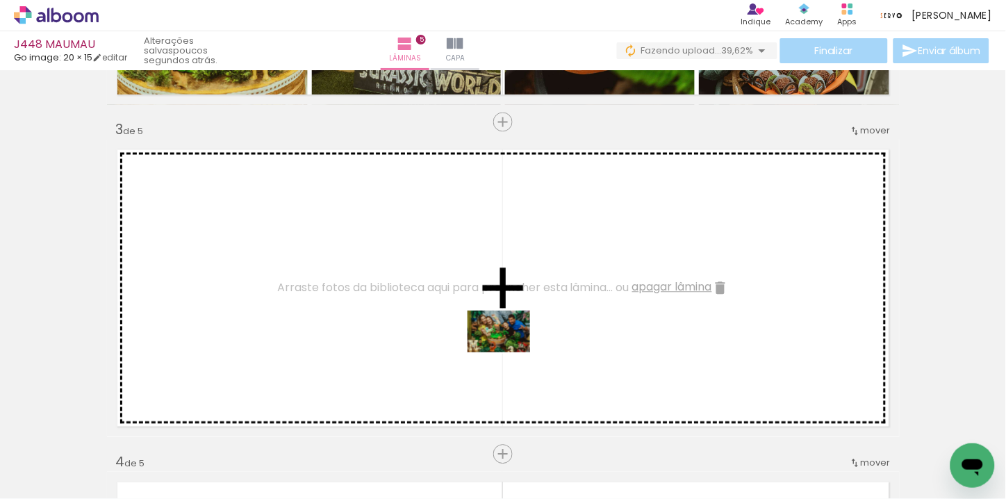
drag, startPoint x: 554, startPoint y: 459, endPoint x: 509, endPoint y: 351, distance: 117.1
click at [509, 351] on quentale-workspace at bounding box center [503, 249] width 1006 height 499
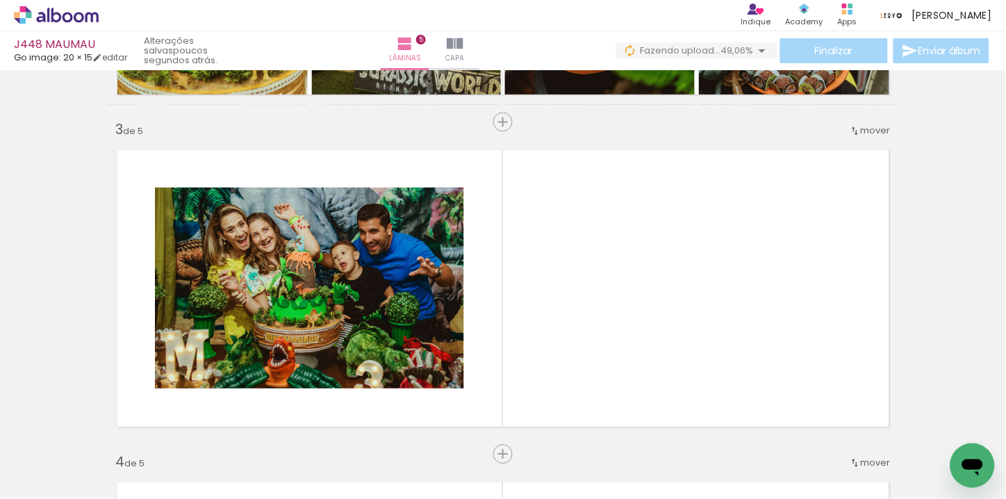
scroll to position [0, 2393]
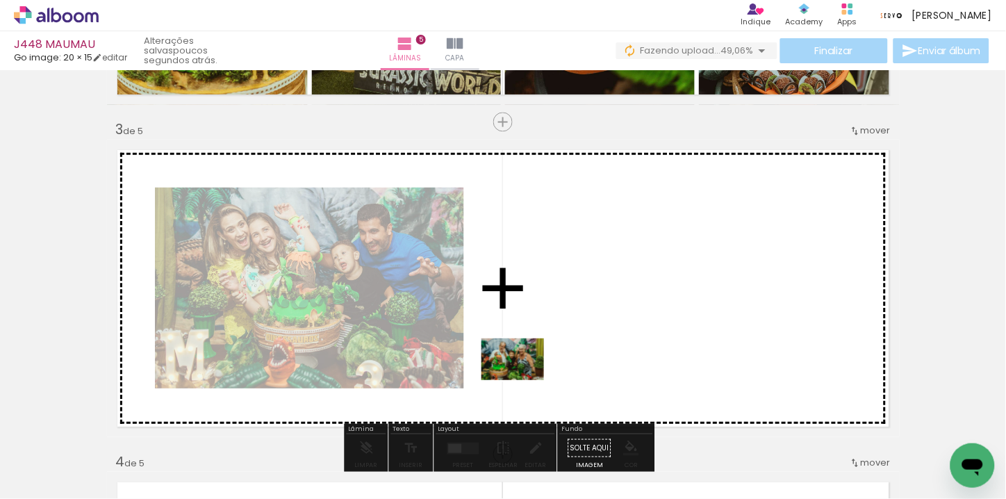
drag, startPoint x: 388, startPoint y: 463, endPoint x: 523, endPoint y: 380, distance: 159.0
click at [523, 380] on quentale-workspace at bounding box center [503, 249] width 1006 height 499
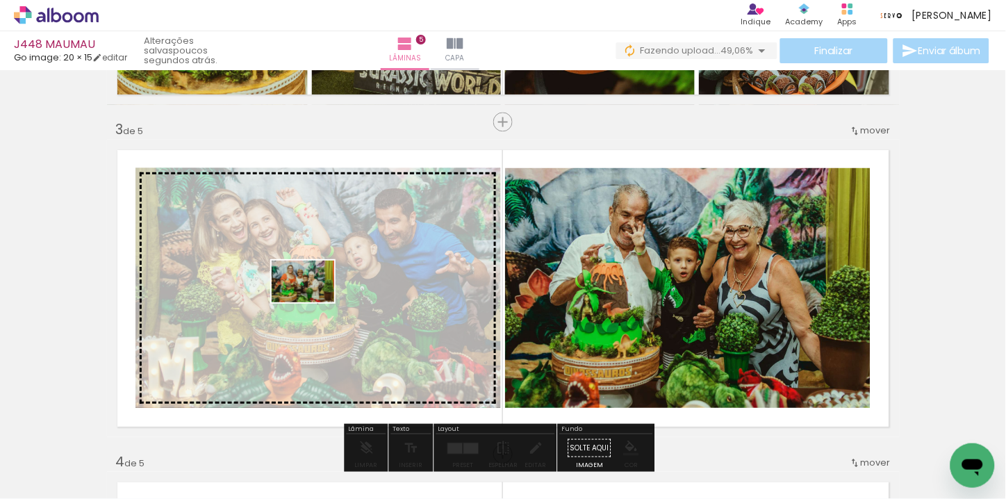
drag, startPoint x: 485, startPoint y: 464, endPoint x: 313, endPoint y: 302, distance: 235.8
click at [313, 302] on quentale-workspace at bounding box center [503, 249] width 1006 height 499
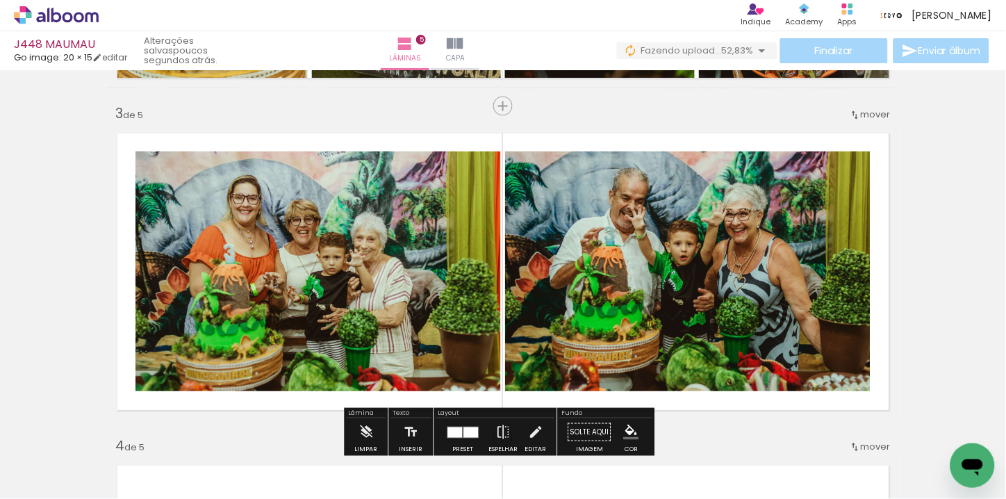
scroll to position [617, 0]
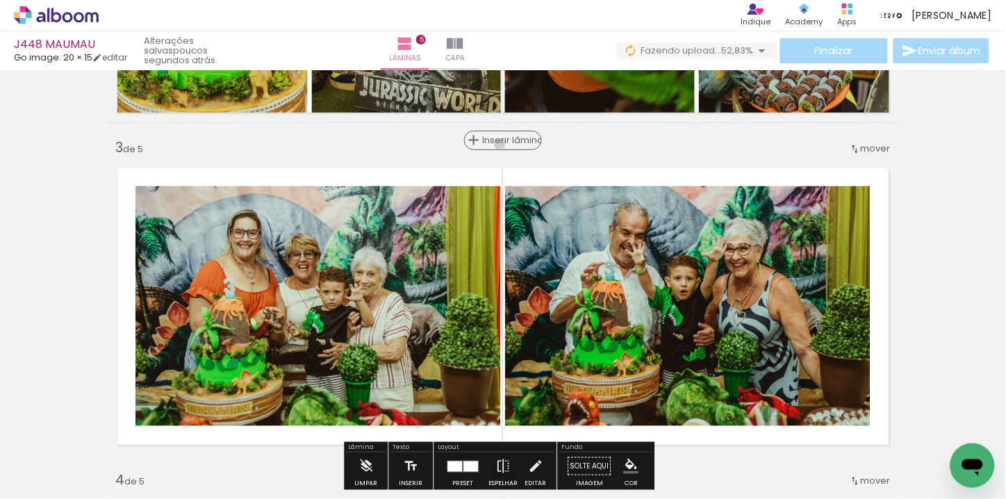
click at [498, 144] on span "Inserir lâmina" at bounding box center [509, 140] width 54 height 9
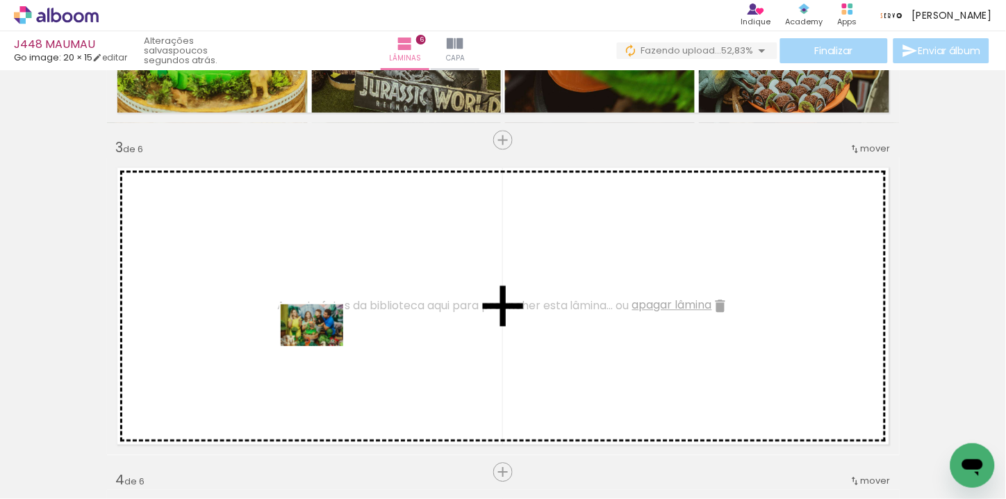
drag, startPoint x: 251, startPoint y: 460, endPoint x: 322, endPoint y: 346, distance: 134.5
click at [322, 346] on quentale-workspace at bounding box center [503, 249] width 1006 height 499
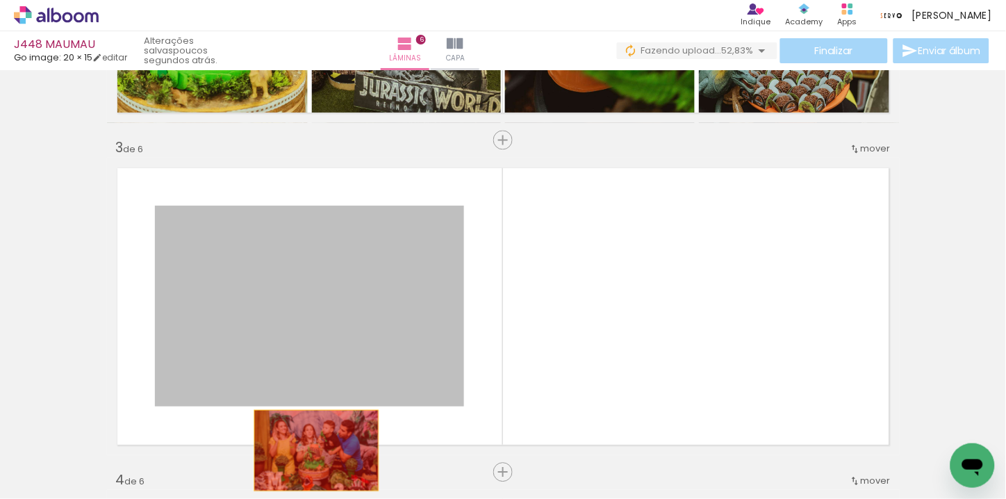
drag, startPoint x: 322, startPoint y: 346, endPoint x: 311, endPoint y: 451, distance: 106.1
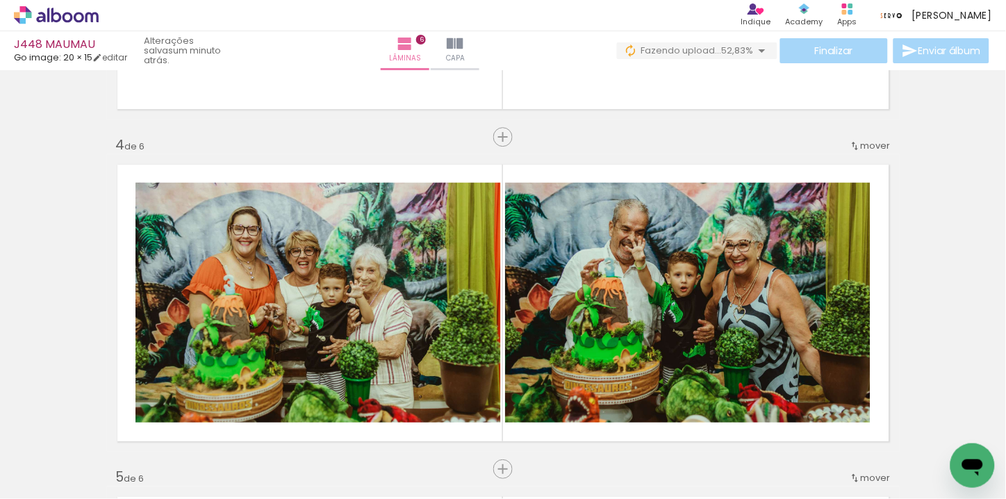
scroll to position [1080, 0]
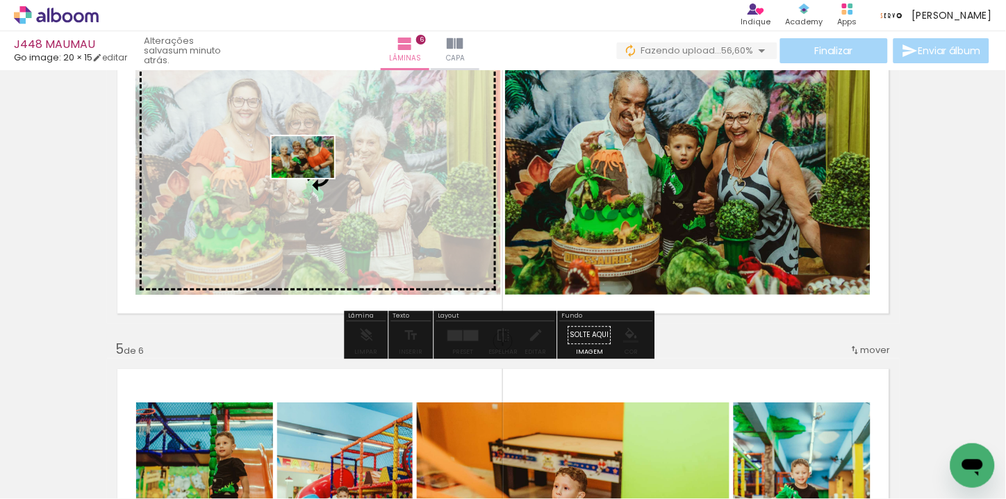
drag, startPoint x: 406, startPoint y: 463, endPoint x: 313, endPoint y: 178, distance: 299.6
click at [313, 178] on quentale-workspace at bounding box center [503, 249] width 1006 height 499
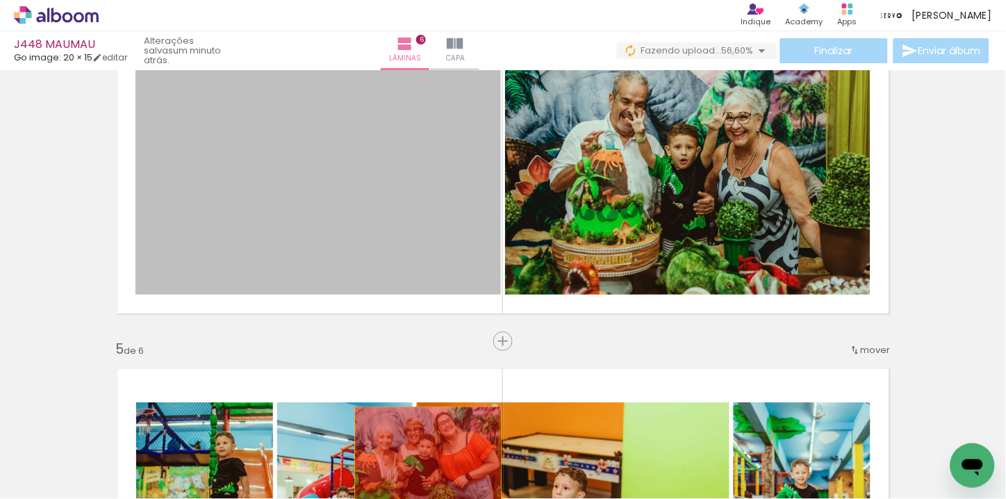
drag, startPoint x: 370, startPoint y: 245, endPoint x: 422, endPoint y: 456, distance: 216.8
click at [422, 456] on quentale-workspace at bounding box center [503, 249] width 1006 height 499
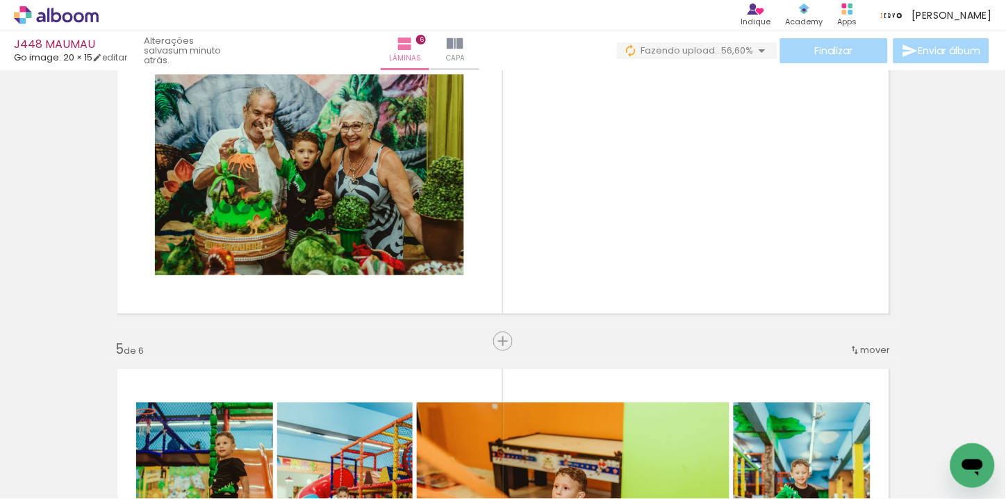
scroll to position [0, 2358]
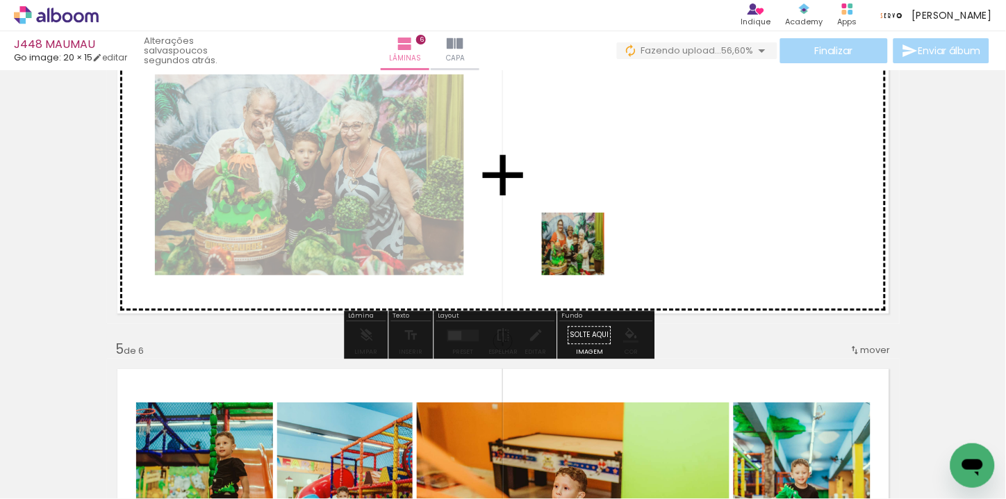
drag, startPoint x: 517, startPoint y: 465, endPoint x: 586, endPoint y: 248, distance: 228.2
click at [586, 248] on quentale-workspace at bounding box center [503, 249] width 1006 height 499
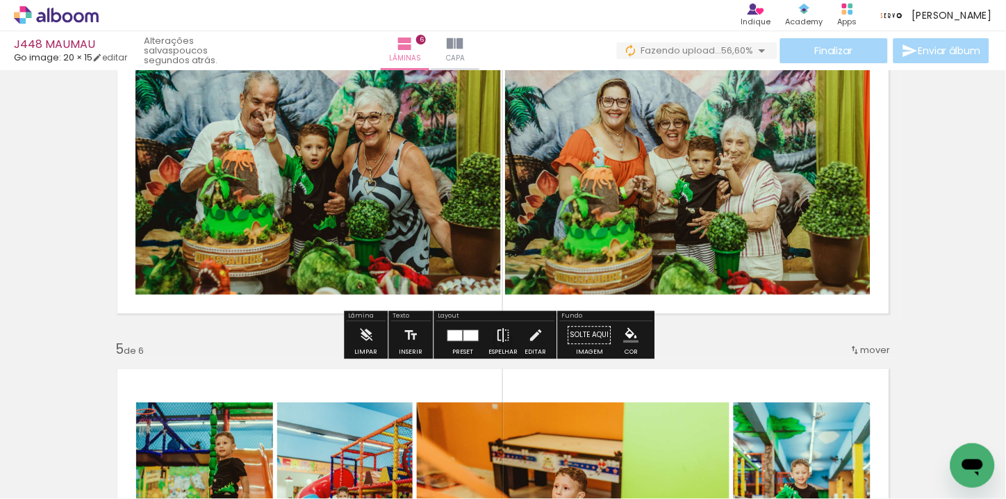
click at [499, 333] on iron-icon at bounding box center [503, 335] width 15 height 28
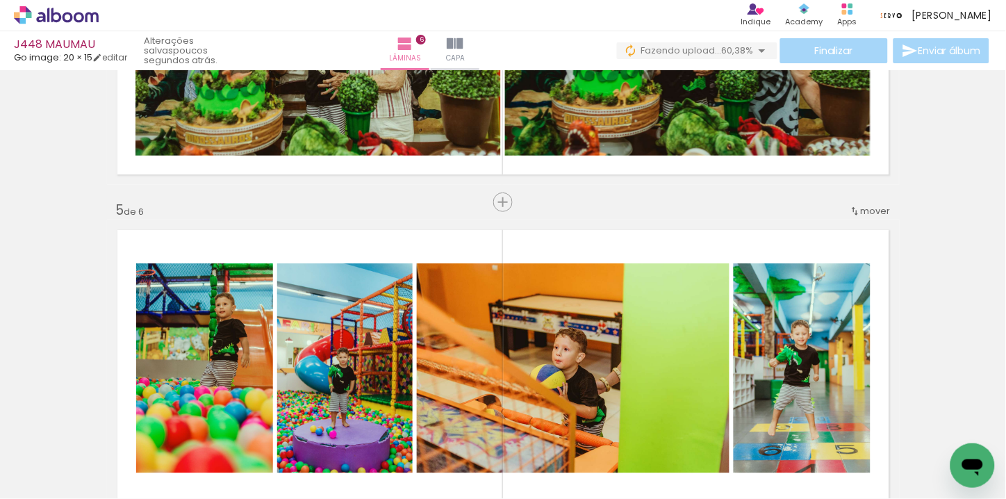
scroll to position [1234, 0]
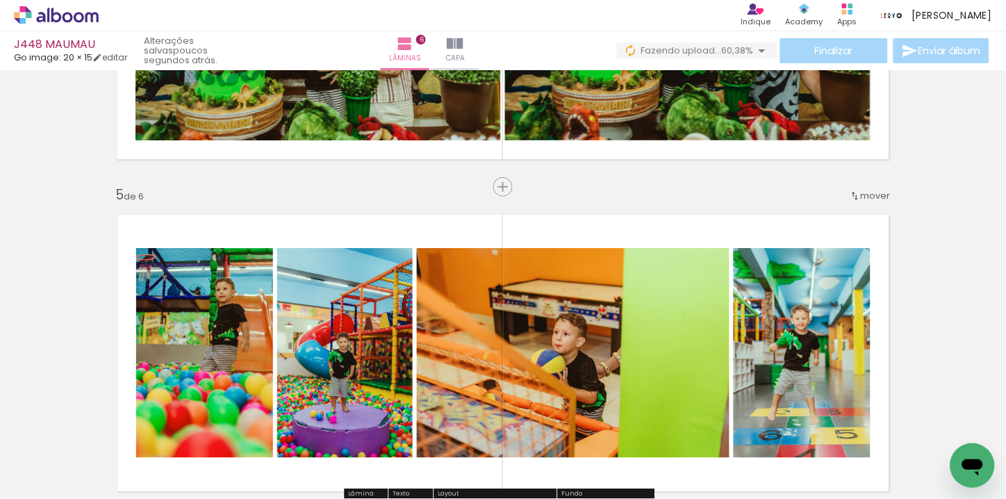
click at [861, 196] on span "mover" at bounding box center [876, 195] width 30 height 13
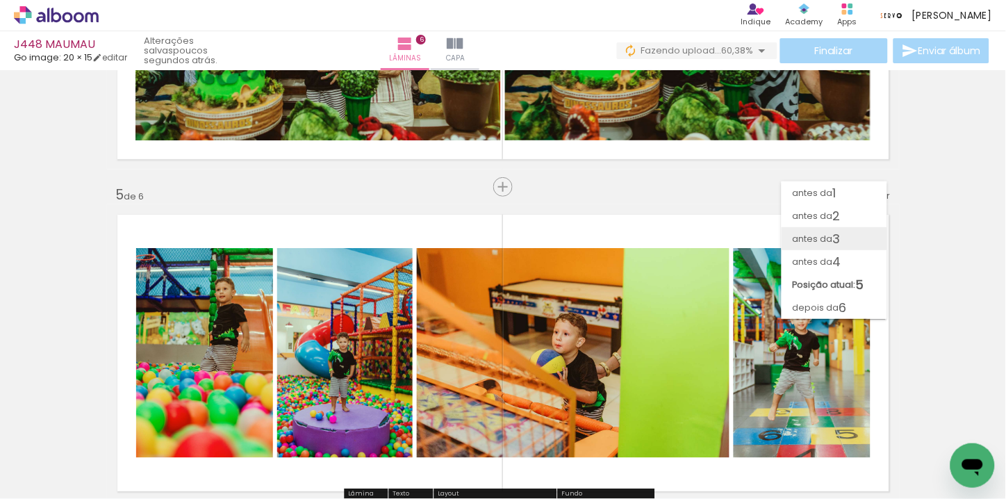
click at [827, 236] on span "antes da" at bounding box center [812, 238] width 40 height 23
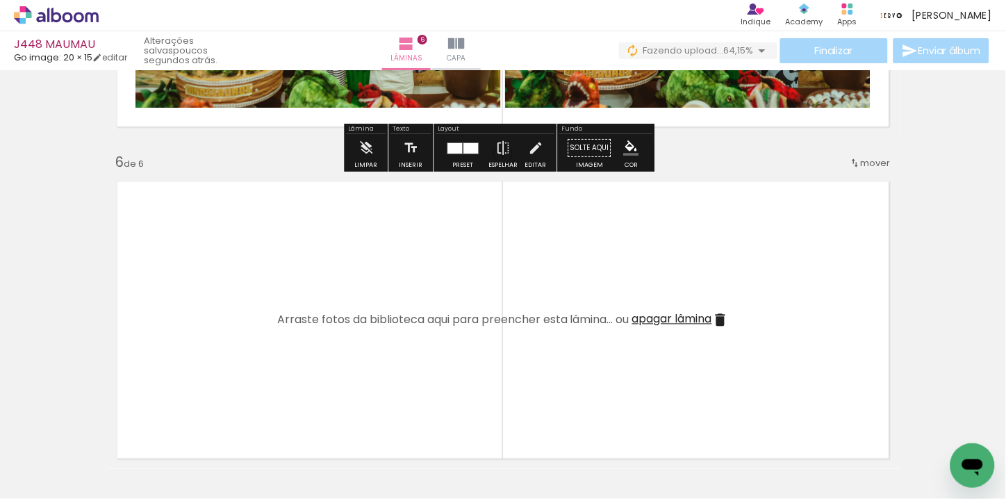
scroll to position [1697, 0]
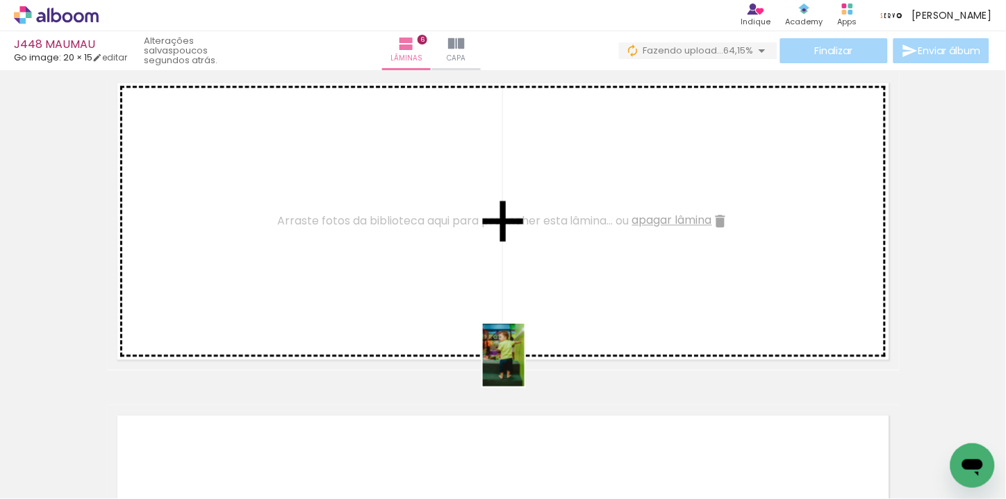
drag, startPoint x: 536, startPoint y: 443, endPoint x: 524, endPoint y: 365, distance: 79.4
click at [524, 365] on quentale-workspace at bounding box center [503, 249] width 1006 height 499
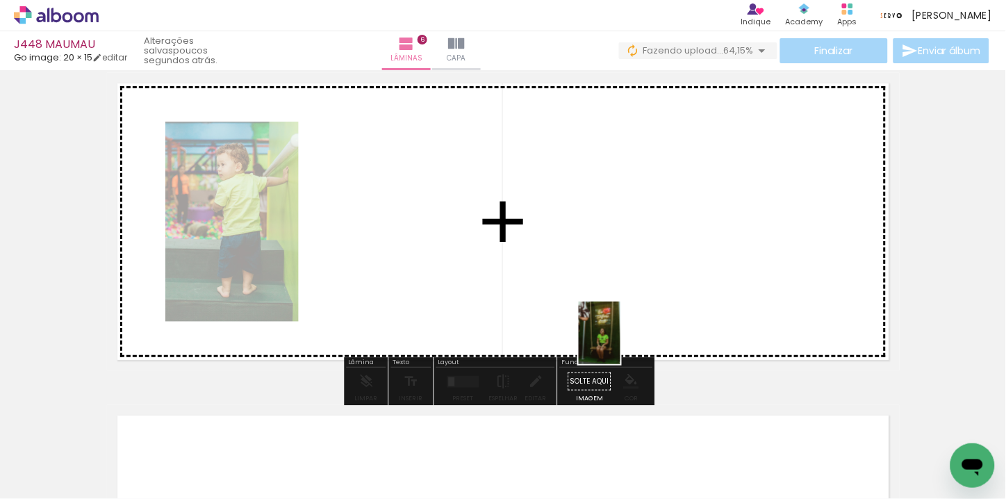
drag, startPoint x: 619, startPoint y: 451, endPoint x: 628, endPoint y: 324, distance: 128.1
click at [628, 324] on quentale-workspace at bounding box center [503, 249] width 1006 height 499
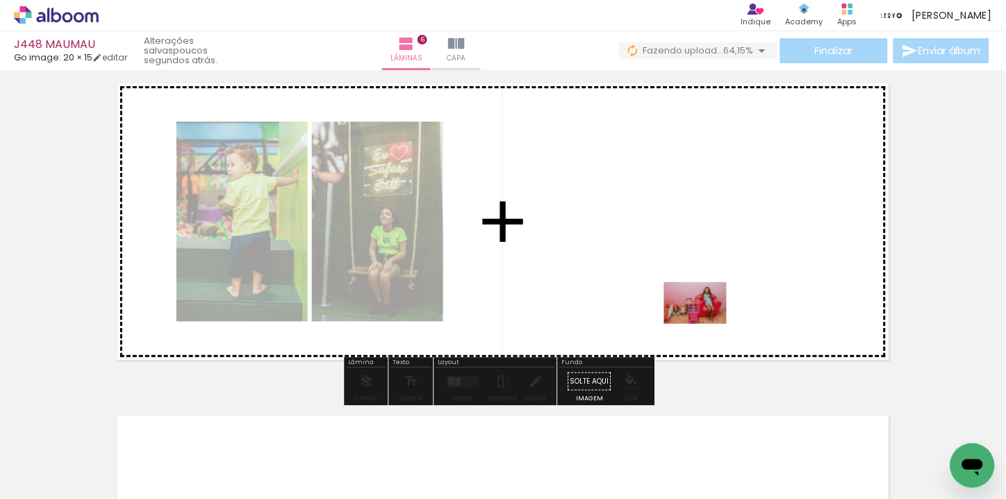
drag, startPoint x: 707, startPoint y: 442, endPoint x: 706, endPoint y: 324, distance: 118.1
click at [706, 324] on quentale-workspace at bounding box center [503, 249] width 1006 height 499
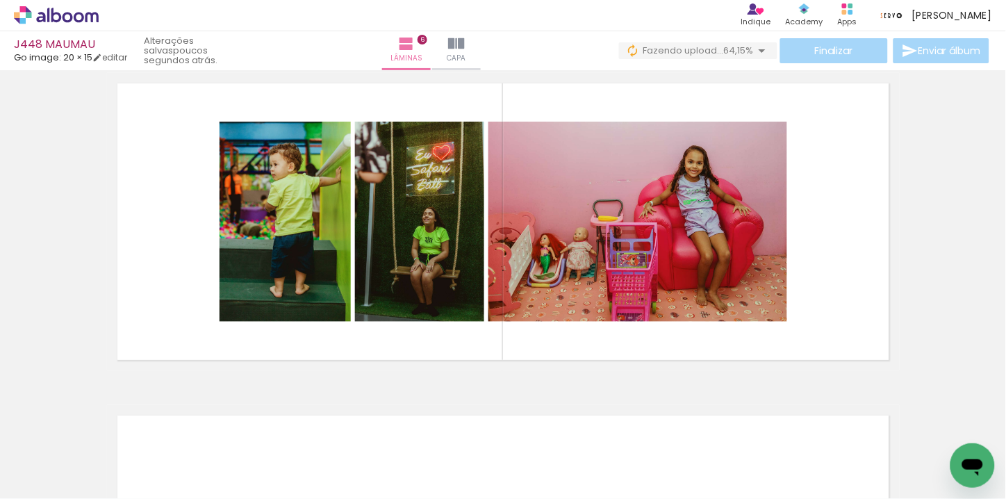
scroll to position [0, 508]
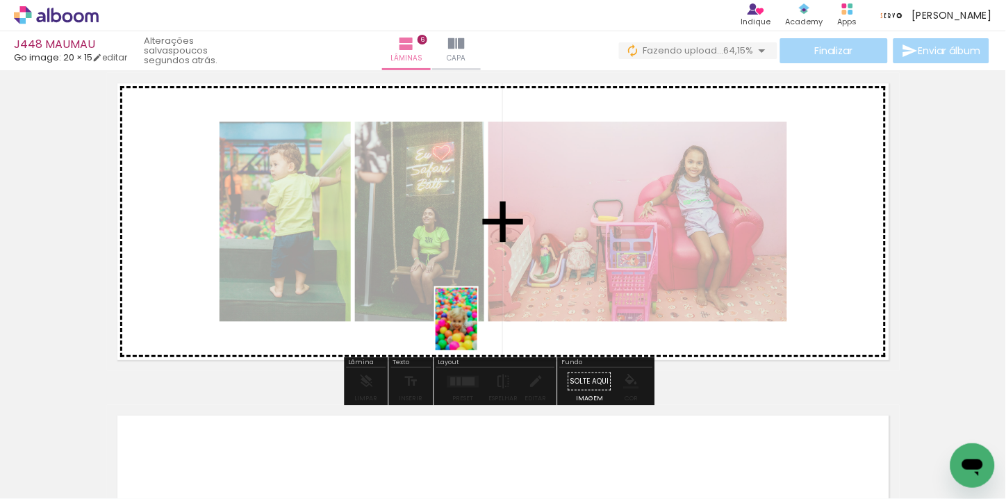
drag, startPoint x: 351, startPoint y: 465, endPoint x: 477, endPoint y: 329, distance: 185.8
click at [477, 329] on quentale-workspace at bounding box center [503, 249] width 1006 height 499
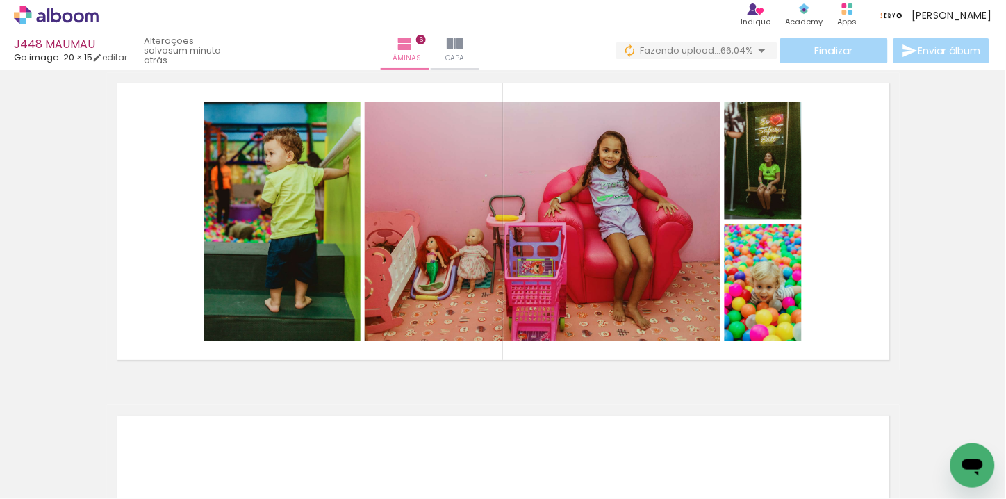
scroll to position [0, 1579]
drag, startPoint x: 697, startPoint y: 495, endPoint x: 17, endPoint y: 36, distance: 820.4
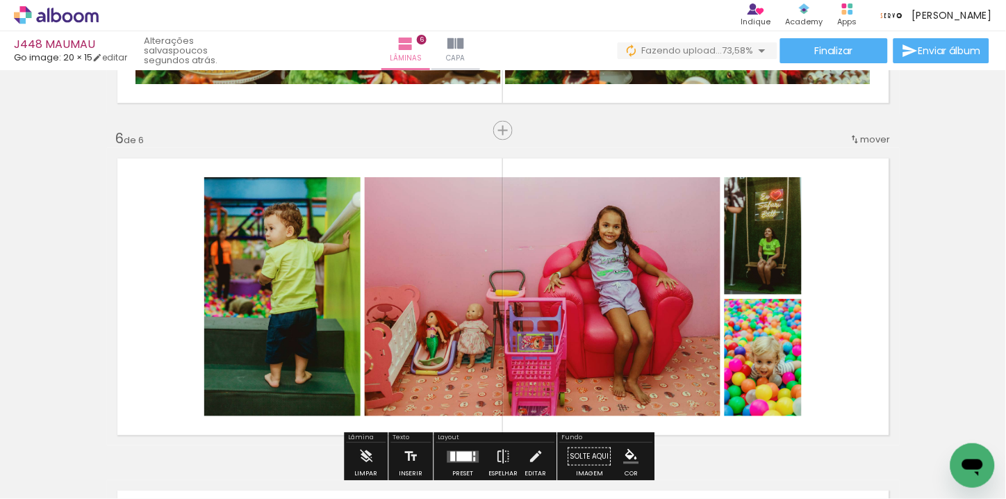
scroll to position [1620, 0]
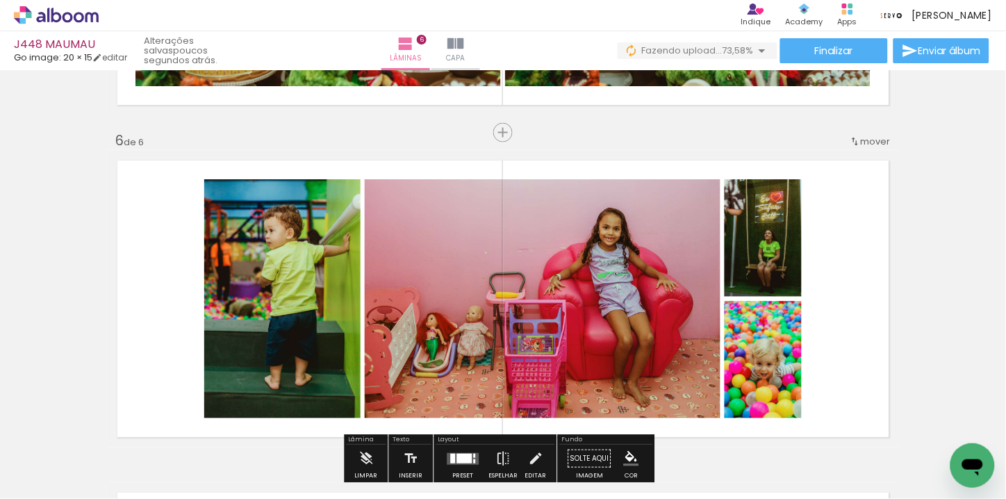
click at [496, 130] on span "Inserir lâmina" at bounding box center [509, 132] width 54 height 9
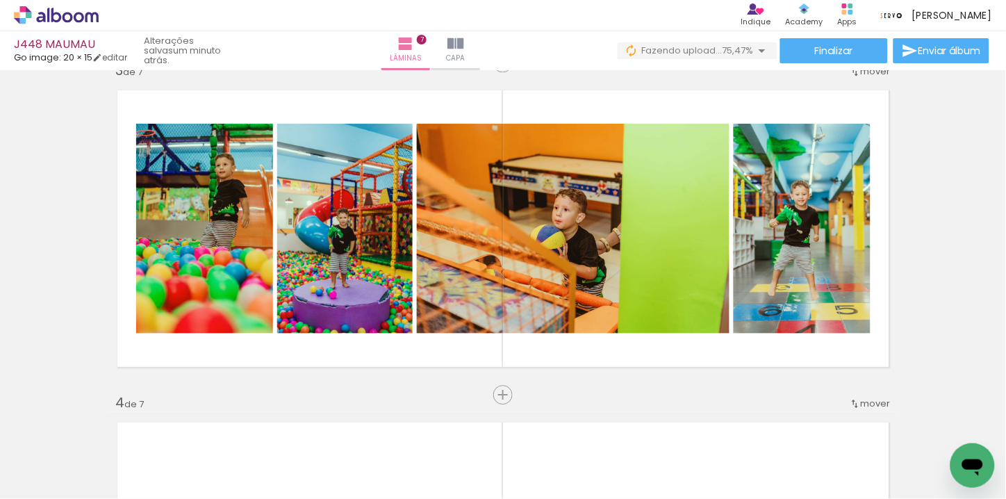
scroll to position [0, 1615]
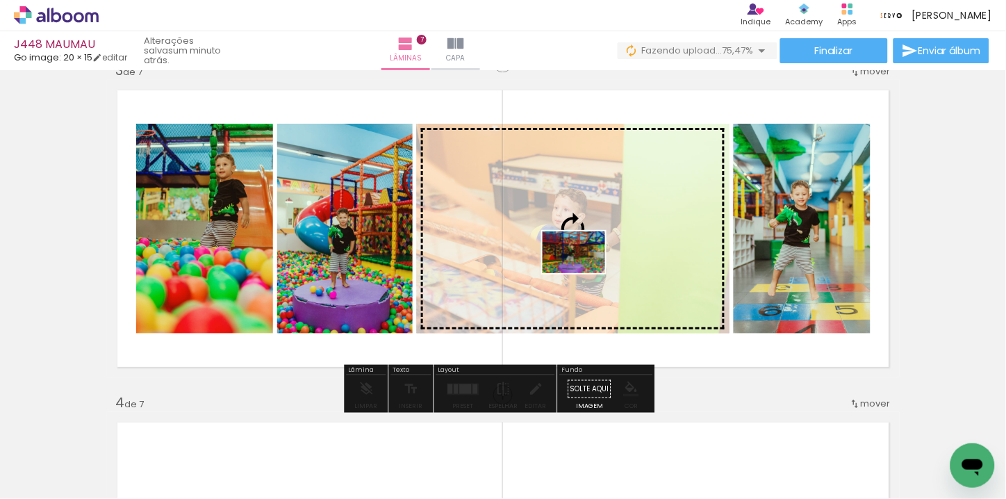
drag, startPoint x: 471, startPoint y: 459, endPoint x: 584, endPoint y: 273, distance: 217.9
click at [584, 273] on quentale-workspace at bounding box center [503, 249] width 1006 height 499
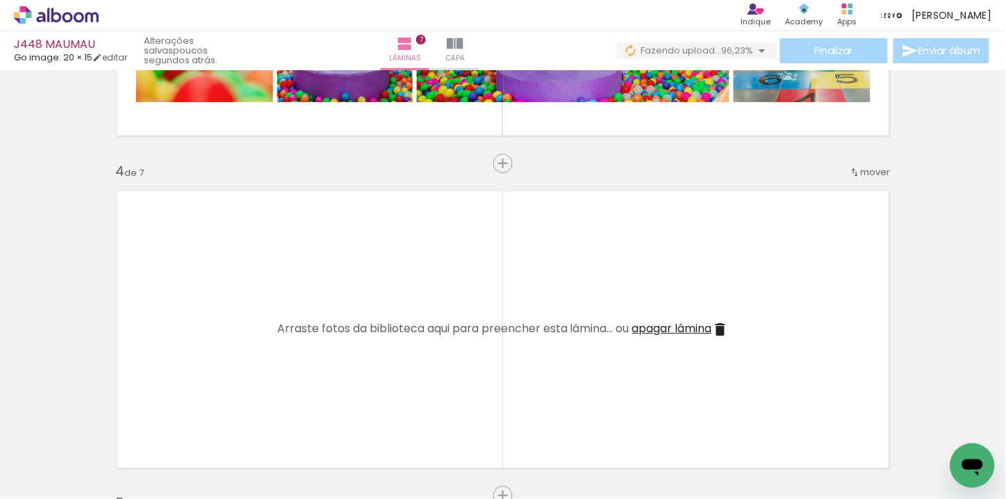
scroll to position [1003, 0]
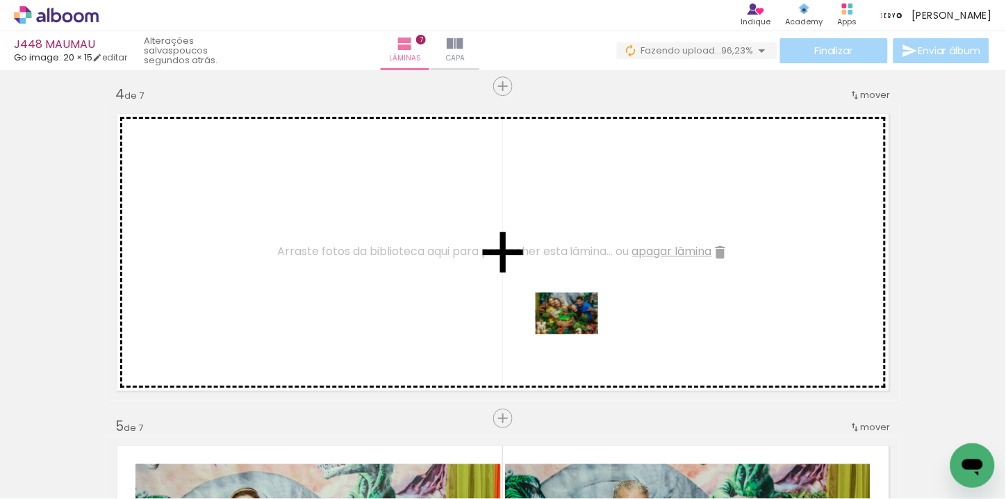
drag, startPoint x: 669, startPoint y: 440, endPoint x: 577, endPoint y: 334, distance: 140.3
click at [577, 334] on quentale-workspace at bounding box center [503, 249] width 1006 height 499
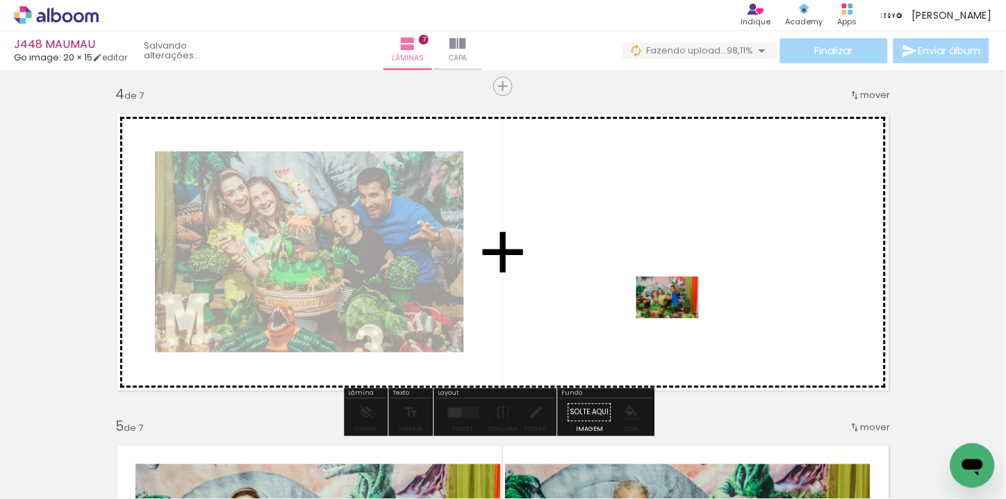
drag, startPoint x: 728, startPoint y: 466, endPoint x: 678, endPoint y: 318, distance: 156.2
click at [678, 318] on quentale-workspace at bounding box center [503, 249] width 1006 height 499
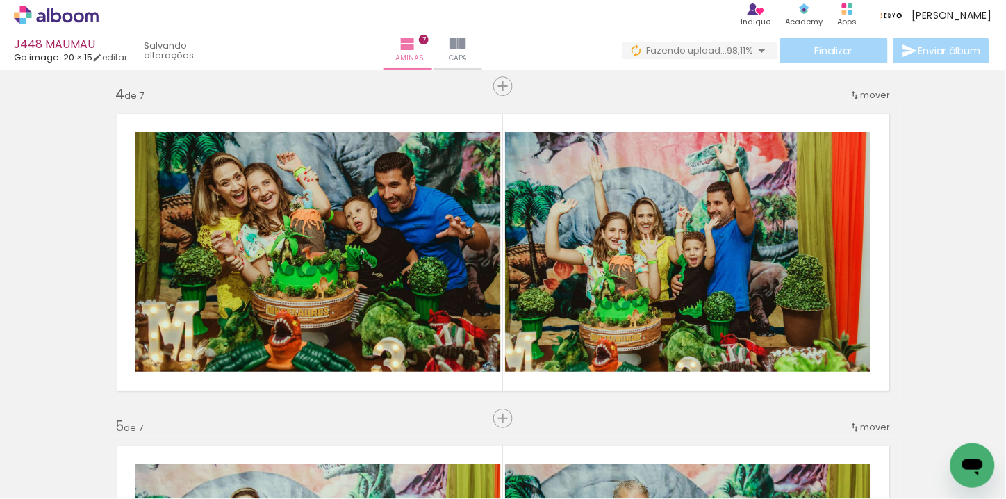
scroll to position [0, 1211]
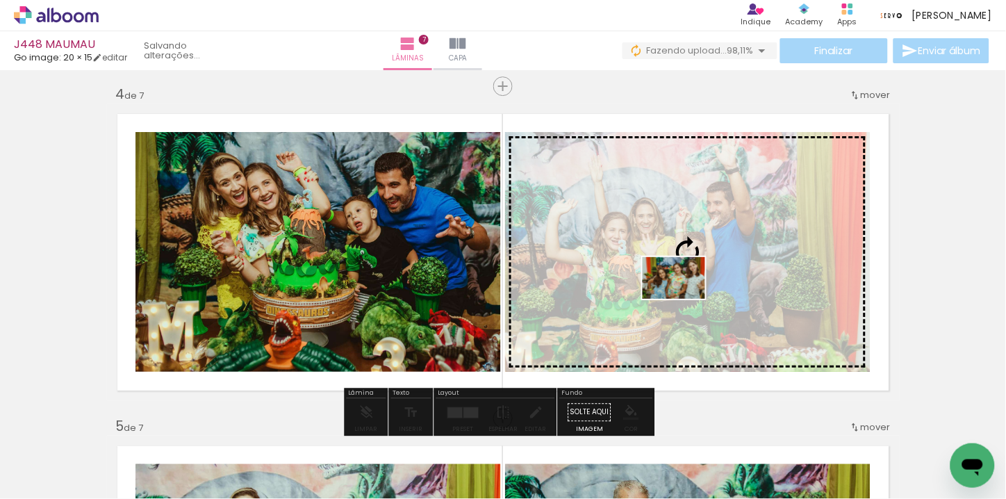
drag, startPoint x: 440, startPoint y: 464, endPoint x: 684, endPoint y: 299, distance: 294.5
click at [684, 299] on quentale-workspace at bounding box center [503, 249] width 1006 height 499
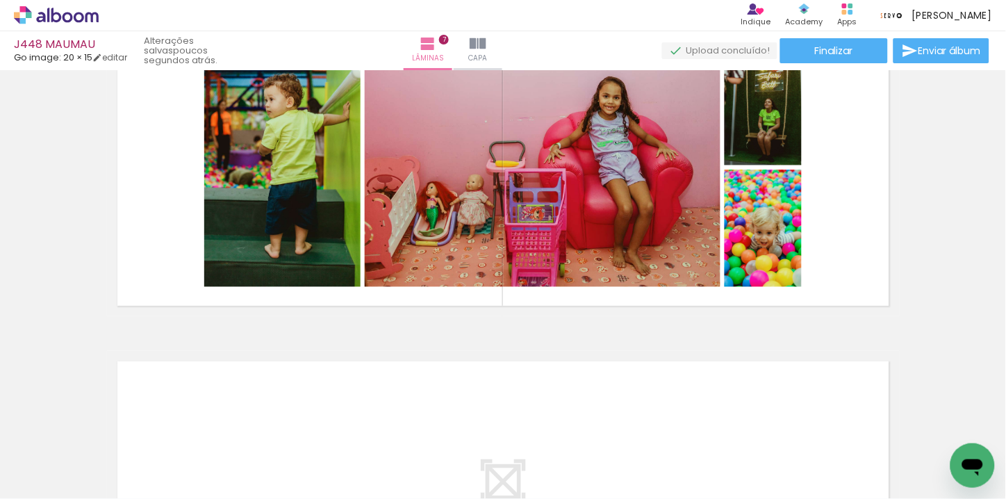
scroll to position [0, 3234]
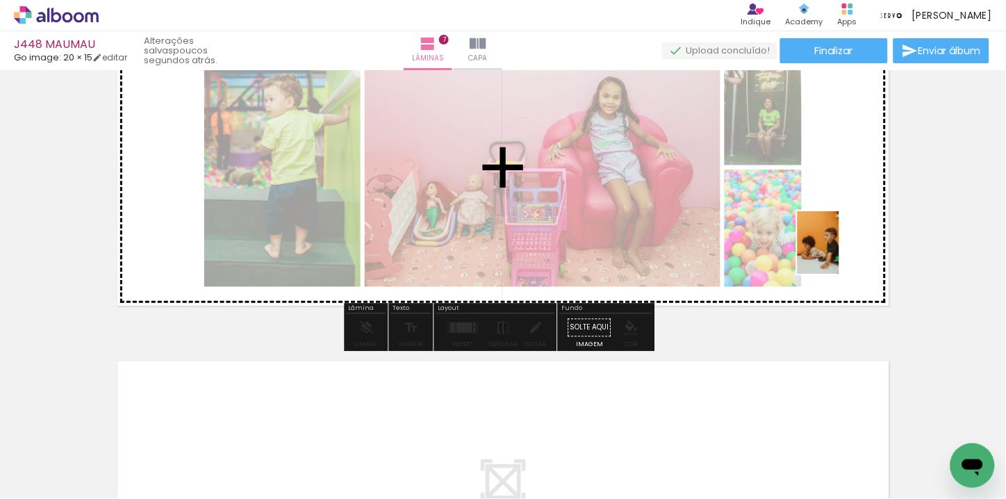
drag, startPoint x: 732, startPoint y: 454, endPoint x: 839, endPoint y: 253, distance: 227.4
click at [839, 253] on quentale-workspace at bounding box center [503, 249] width 1006 height 499
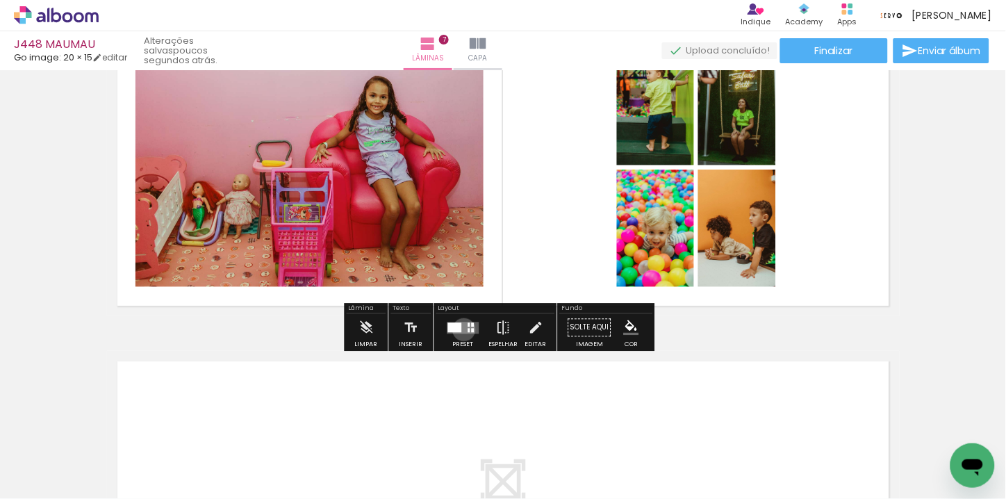
click at [460, 329] on quentale-layouter at bounding box center [463, 328] width 32 height 12
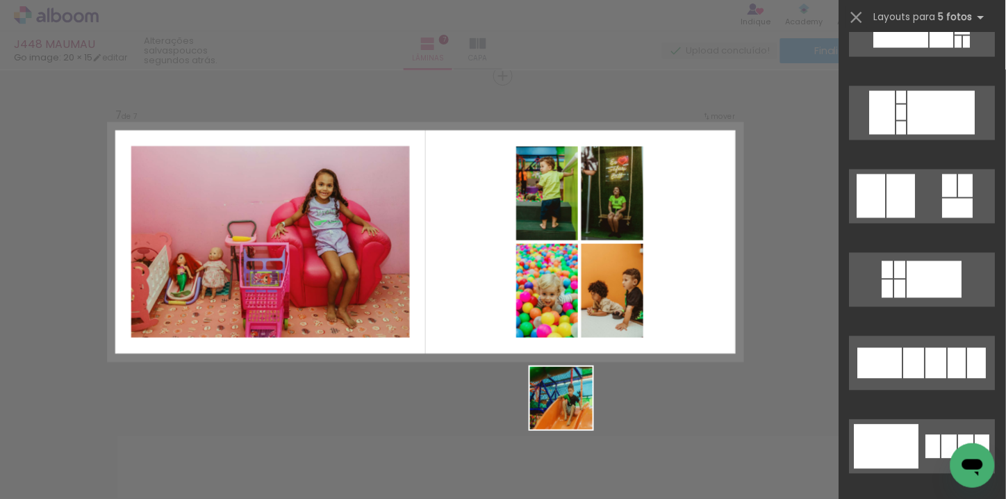
scroll to position [0, 0]
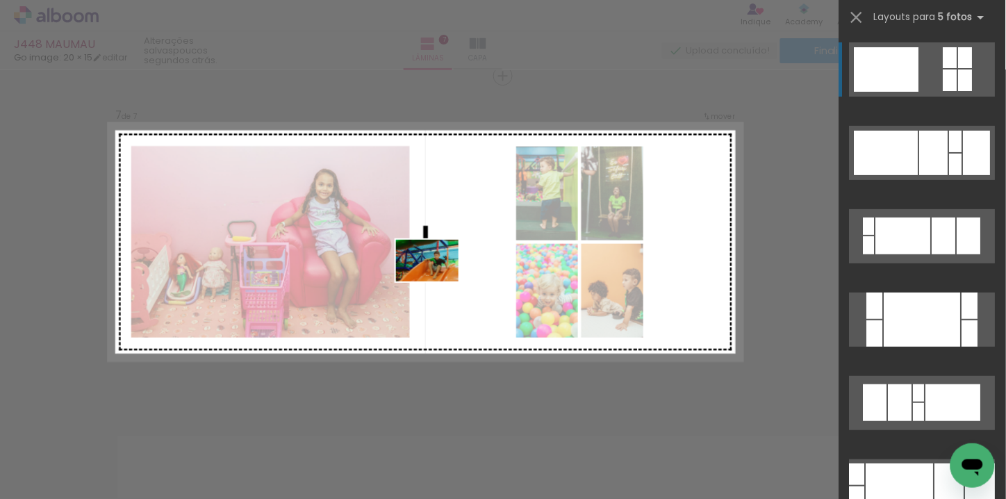
drag, startPoint x: 601, startPoint y: 460, endPoint x: 438, endPoint y: 281, distance: 241.9
click at [438, 281] on quentale-workspace at bounding box center [503, 249] width 1006 height 499
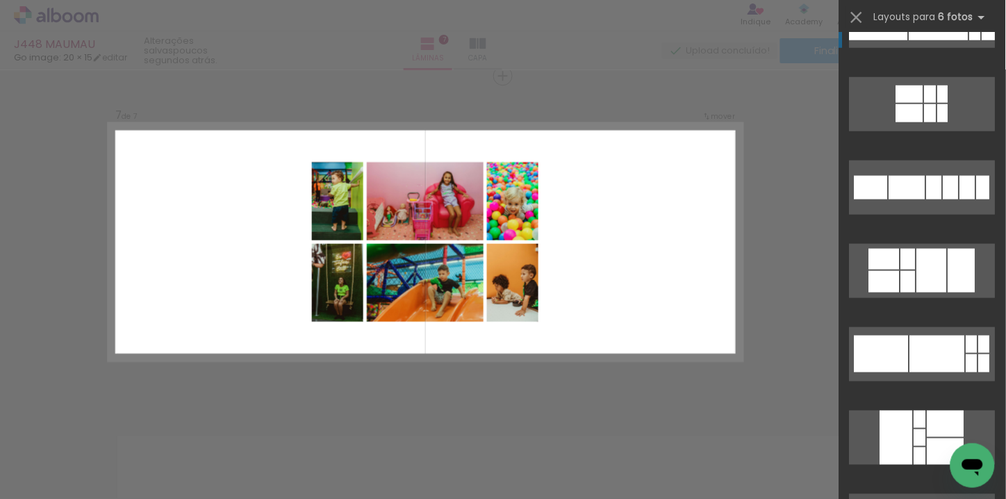
scroll to position [308, 0]
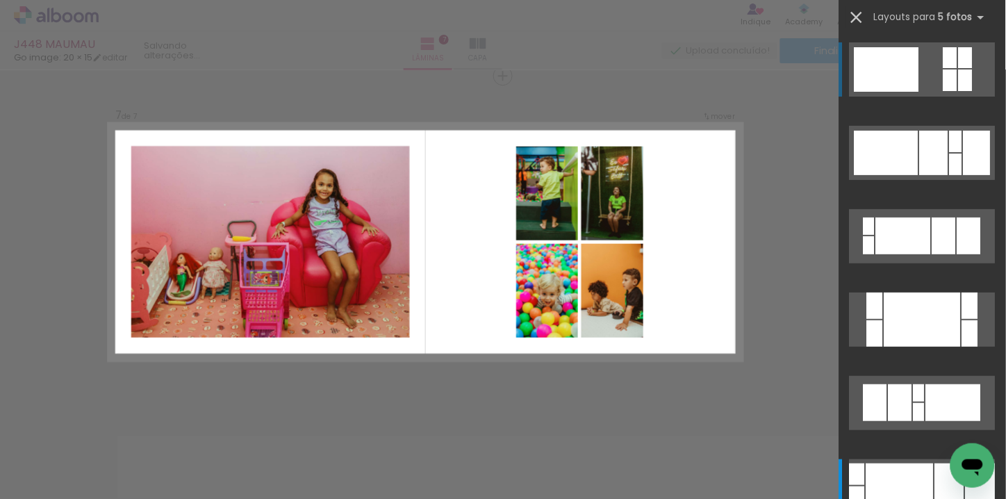
click at [856, 17] on iron-icon at bounding box center [856, 17] width 19 height 19
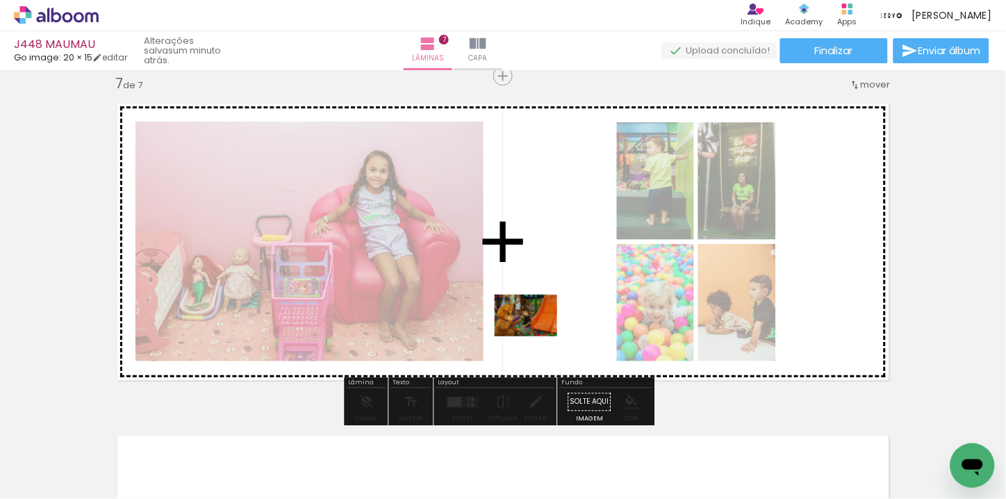
drag, startPoint x: 546, startPoint y: 467, endPoint x: 540, endPoint y: 328, distance: 139.7
click at [540, 328] on quentale-workspace at bounding box center [503, 249] width 1006 height 499
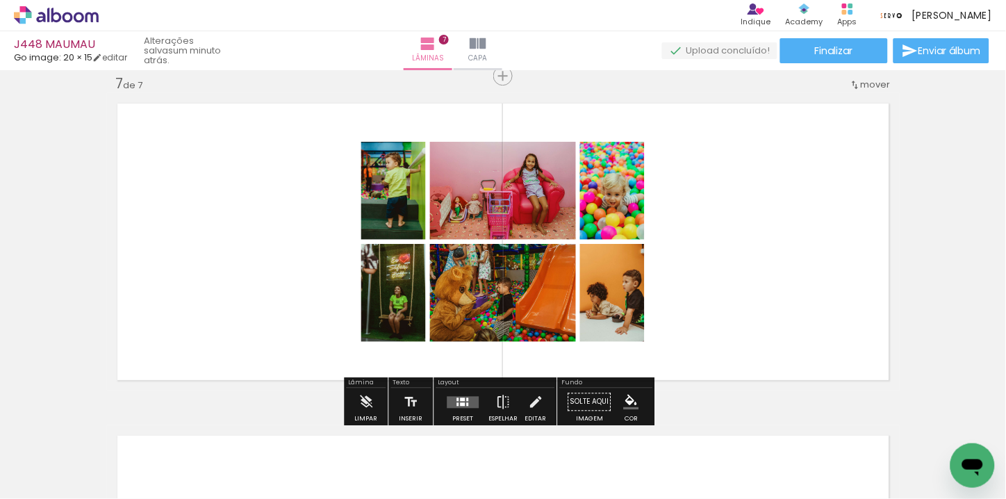
click at [473, 405] on quentale-layouter at bounding box center [463, 402] width 32 height 12
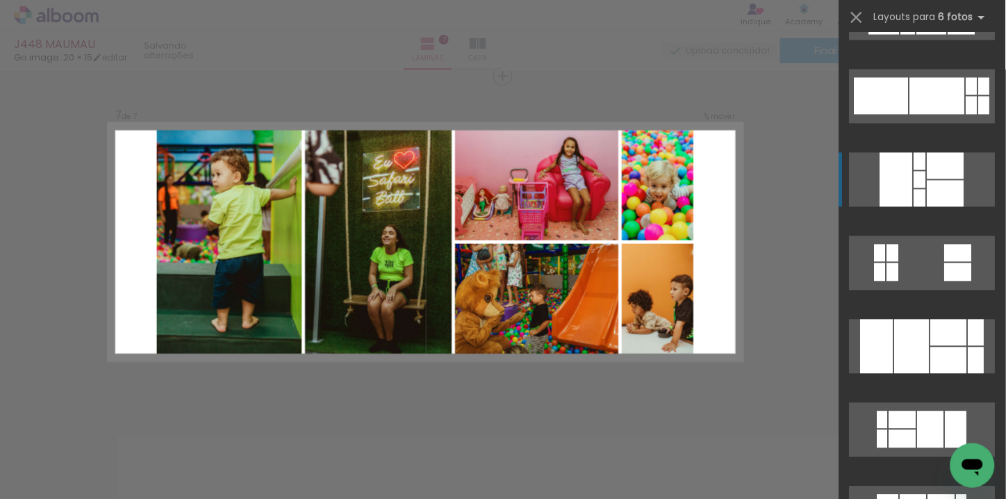
scroll to position [695, 0]
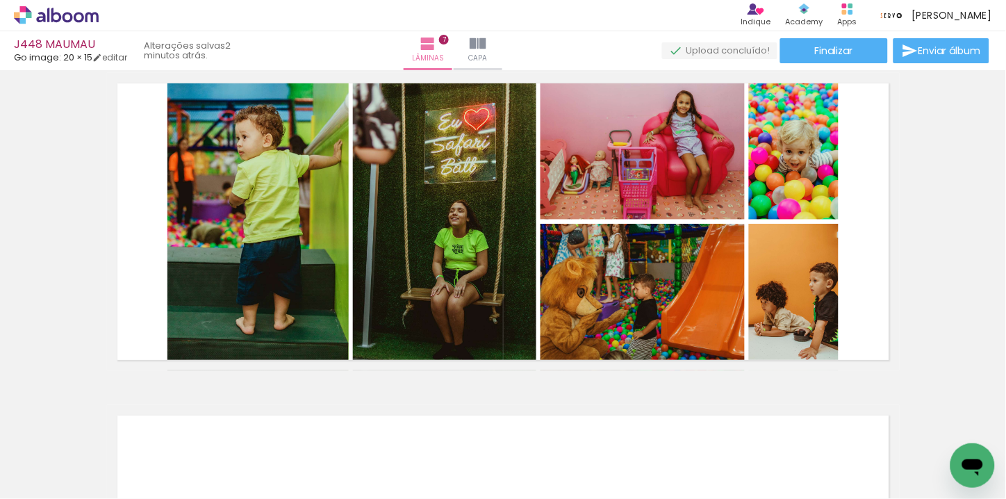
scroll to position [2009, 0]
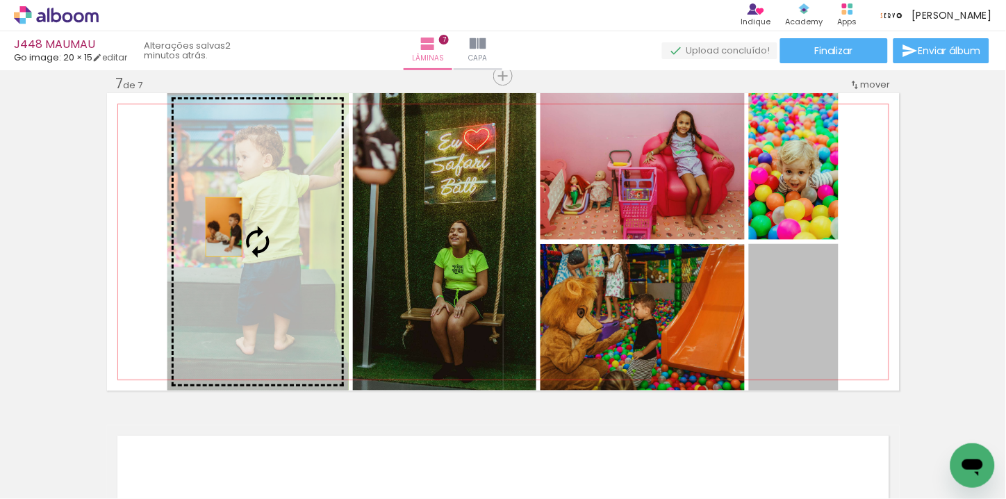
drag, startPoint x: 786, startPoint y: 316, endPoint x: 219, endPoint y: 226, distance: 574.4
click at [0, 0] on slot at bounding box center [0, 0] width 0 height 0
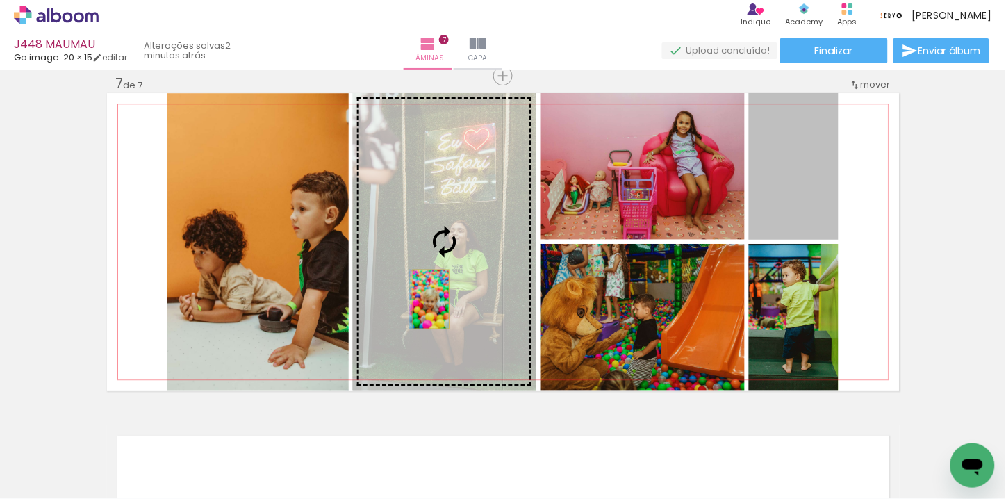
drag, startPoint x: 797, startPoint y: 224, endPoint x: 425, endPoint y: 299, distance: 379.7
click at [0, 0] on slot at bounding box center [0, 0] width 0 height 0
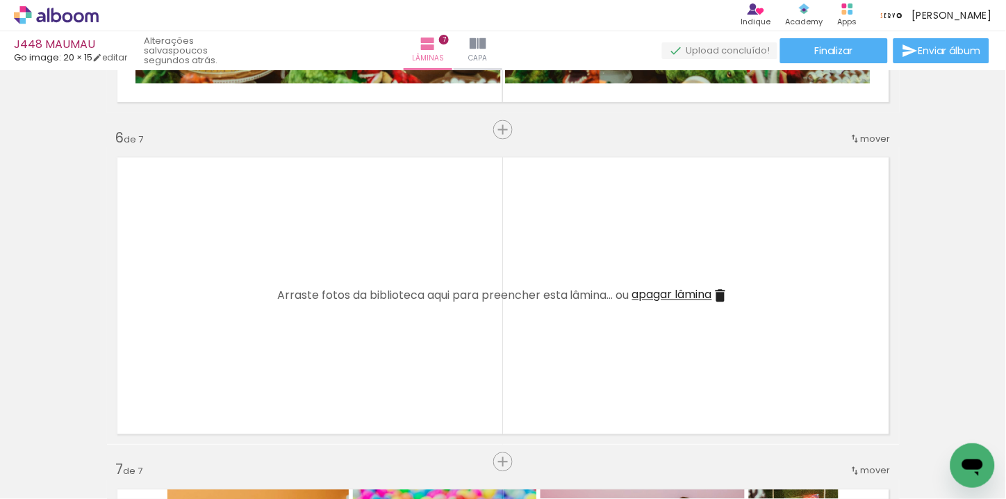
scroll to position [1700, 0]
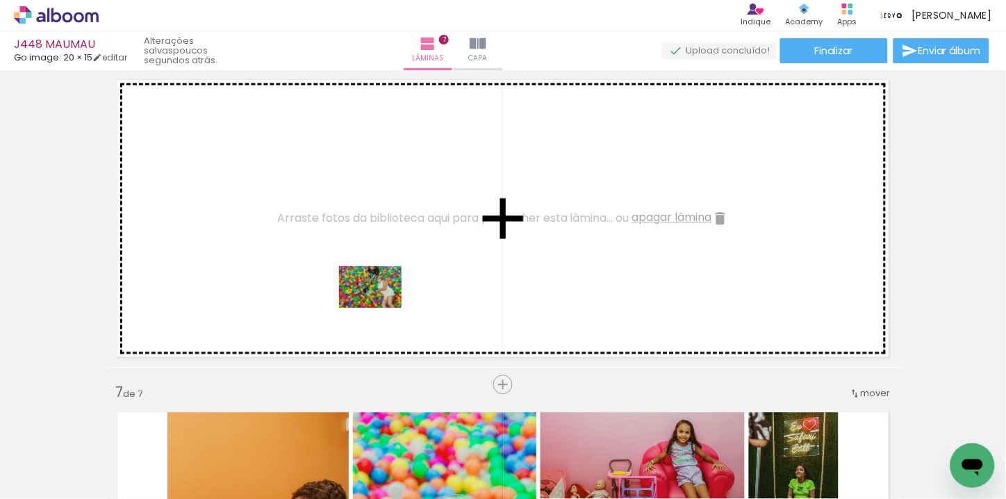
drag, startPoint x: 385, startPoint y: 469, endPoint x: 383, endPoint y: 288, distance: 181.3
click at [383, 288] on quentale-workspace at bounding box center [503, 249] width 1006 height 499
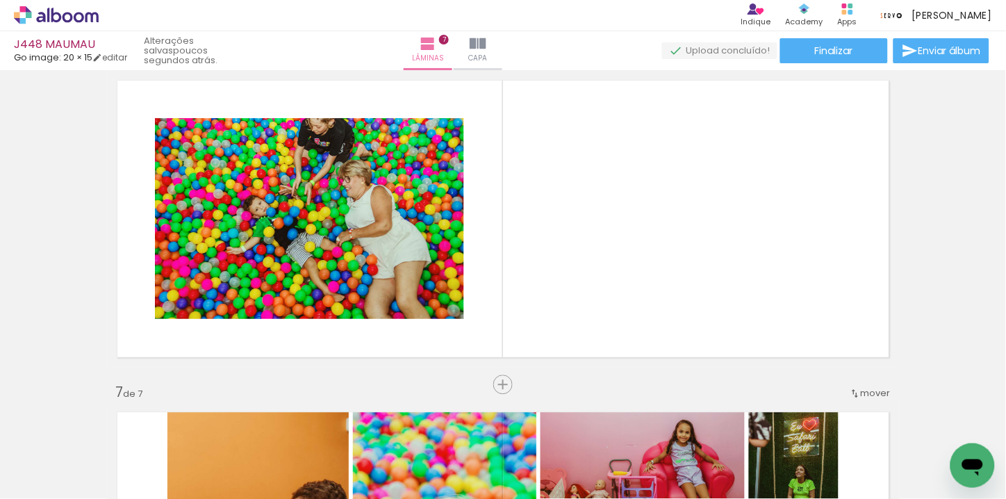
scroll to position [0, 3234]
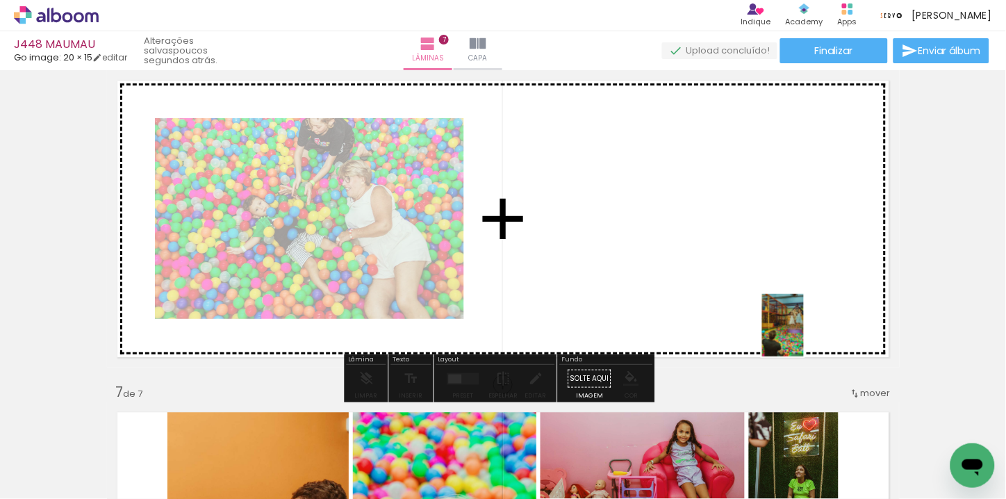
drag, startPoint x: 17, startPoint y: 1, endPoint x: 781, endPoint y: 313, distance: 826.1
click at [781, 313] on quentale-workspace at bounding box center [503, 249] width 1006 height 499
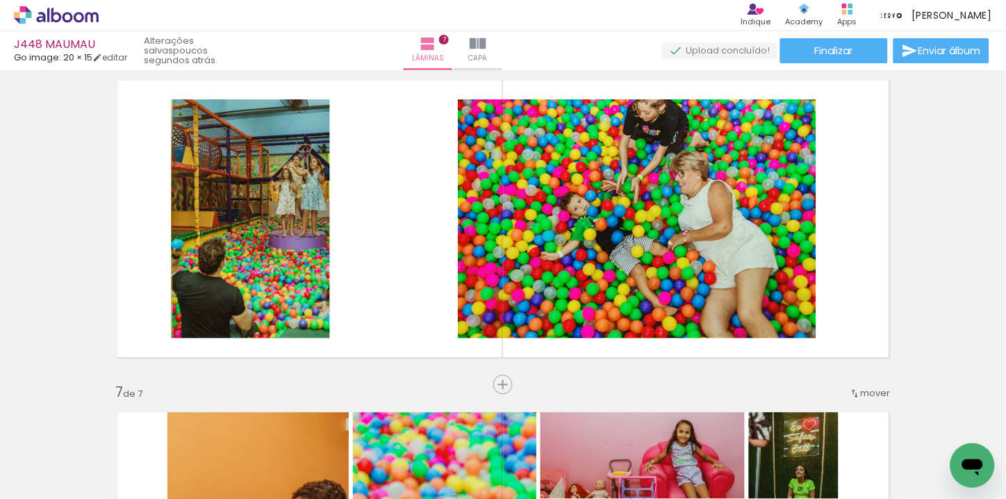
scroll to position [0, 483]
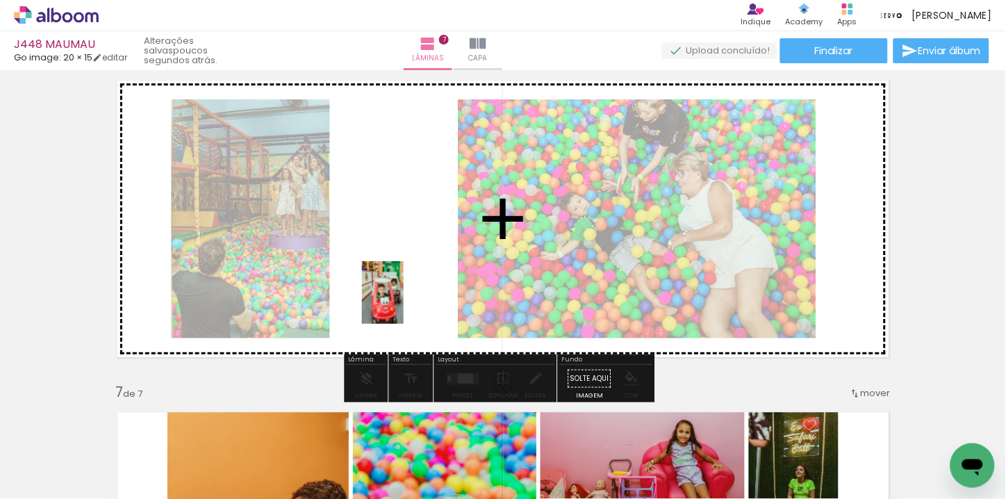
drag, startPoint x: 432, startPoint y: 468, endPoint x: 404, endPoint y: 303, distance: 167.7
click at [404, 303] on quentale-workspace at bounding box center [503, 249] width 1006 height 499
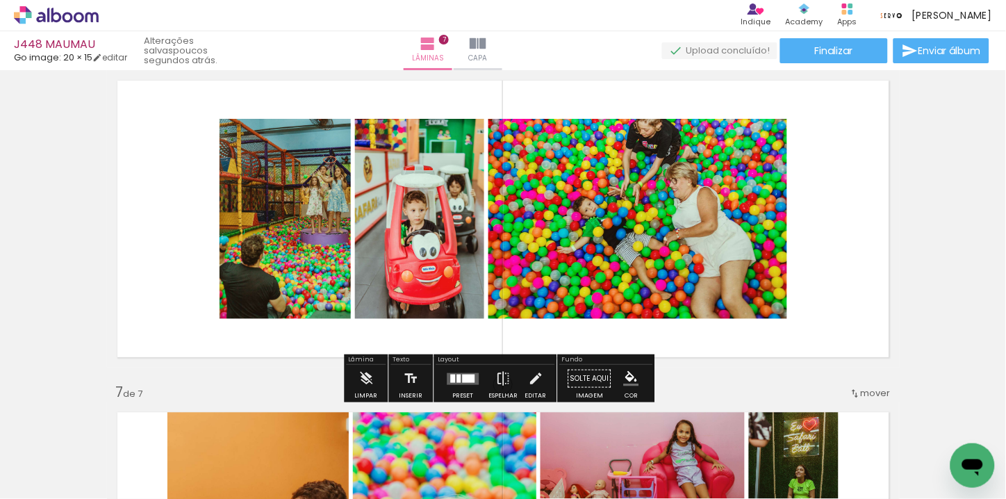
click at [469, 392] on div at bounding box center [463, 379] width 38 height 28
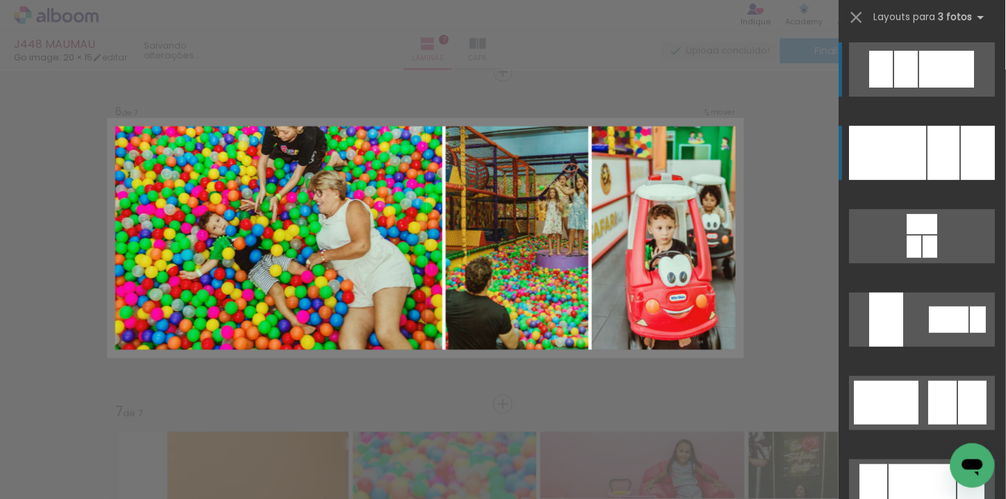
scroll to position [1677, 0]
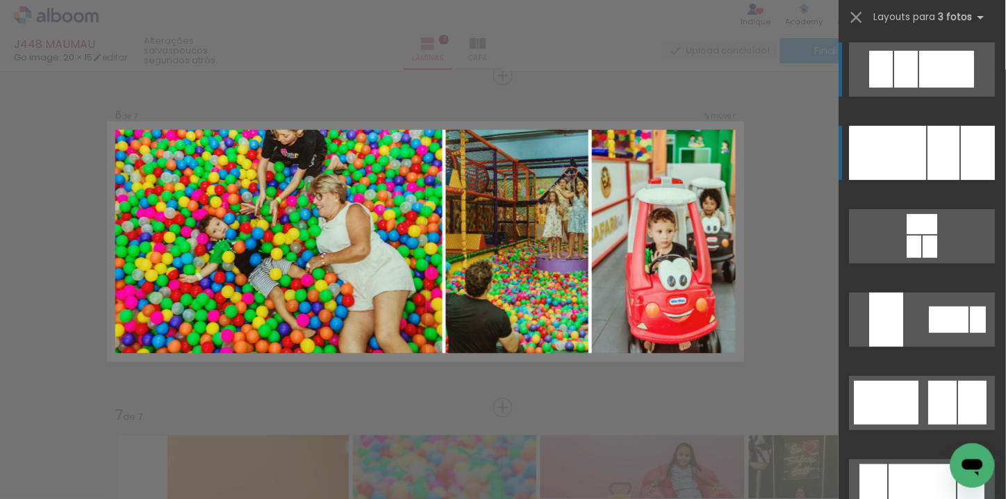
click at [949, 163] on div at bounding box center [944, 153] width 32 height 54
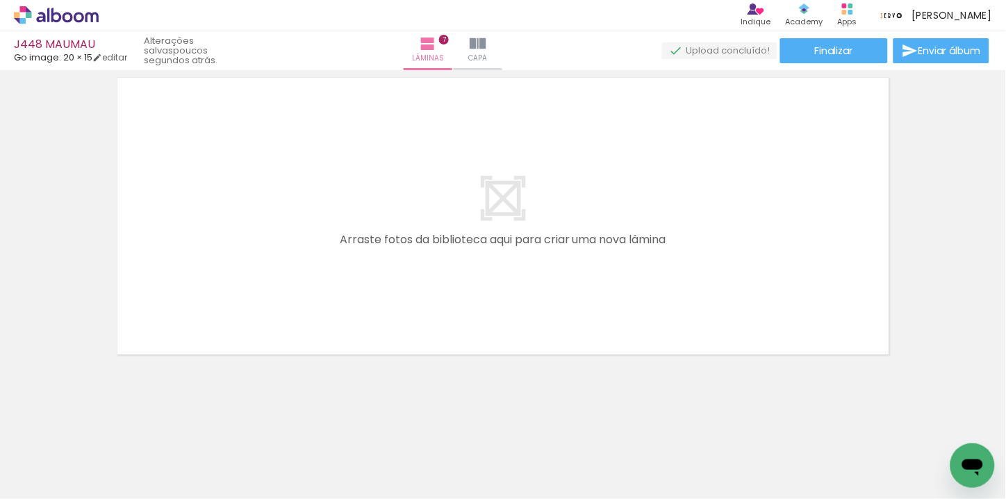
scroll to position [0, 1193]
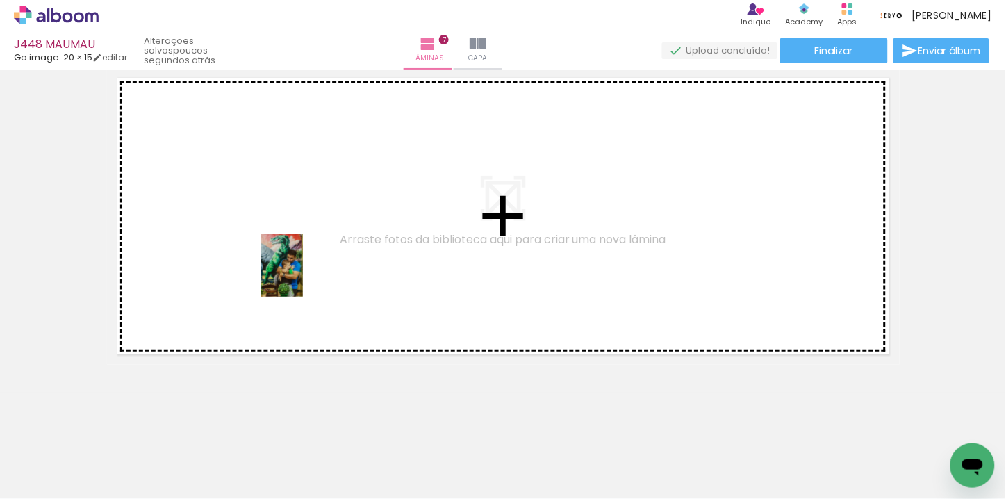
drag, startPoint x: 272, startPoint y: 435, endPoint x: 795, endPoint y: 454, distance: 524.0
click at [306, 268] on quentale-workspace at bounding box center [503, 249] width 1006 height 499
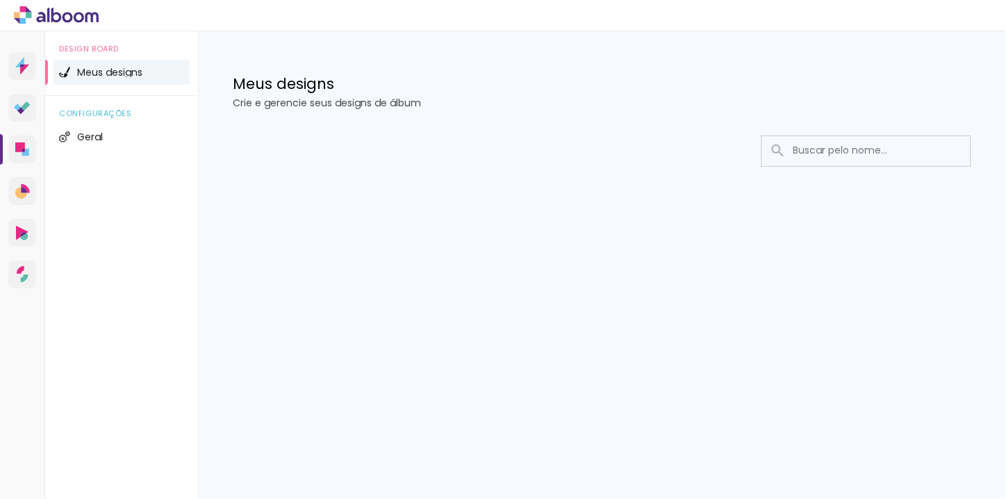
click at [47, 21] on icon at bounding box center [48, 15] width 2 height 15
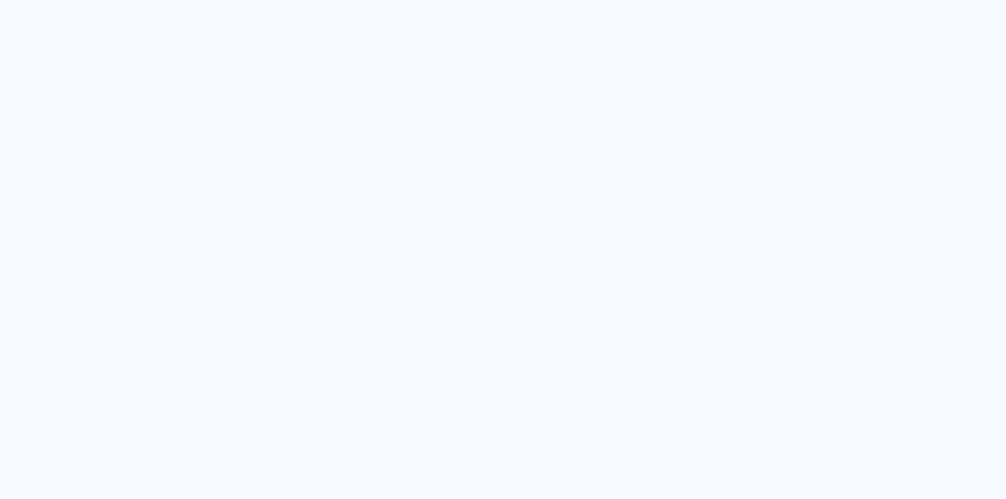
click at [47, 21] on quentale-app at bounding box center [503, 249] width 1006 height 499
